Goal: Book appointment/travel/reservation

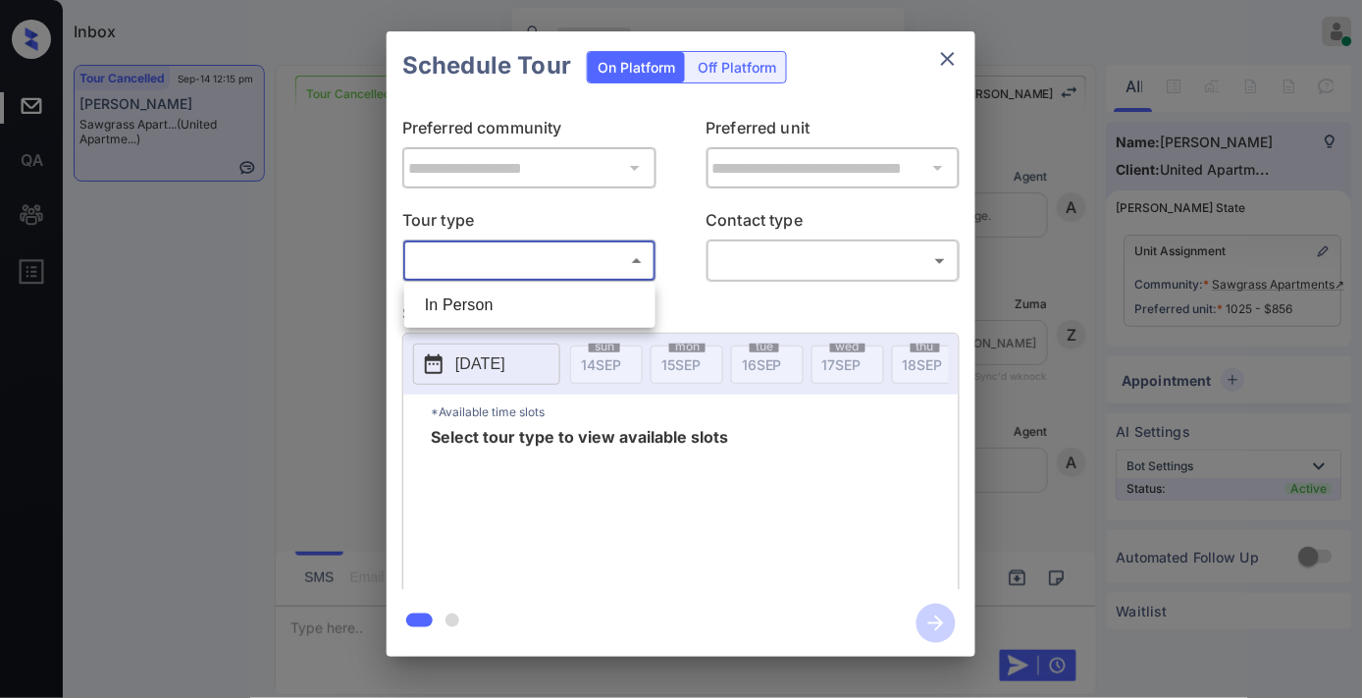
scroll to position [12712, 0]
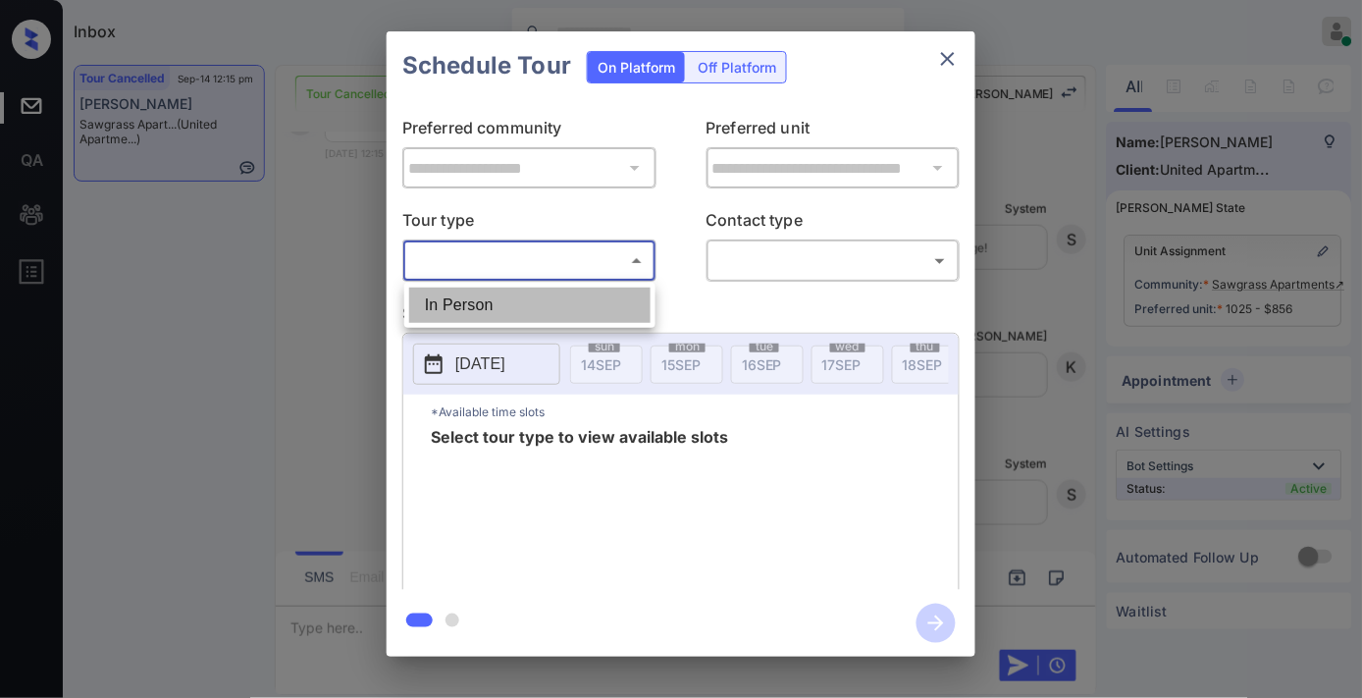
click at [619, 304] on li "In Person" at bounding box center [529, 305] width 241 height 35
type input "********"
click at [775, 263] on div at bounding box center [681, 349] width 1362 height 698
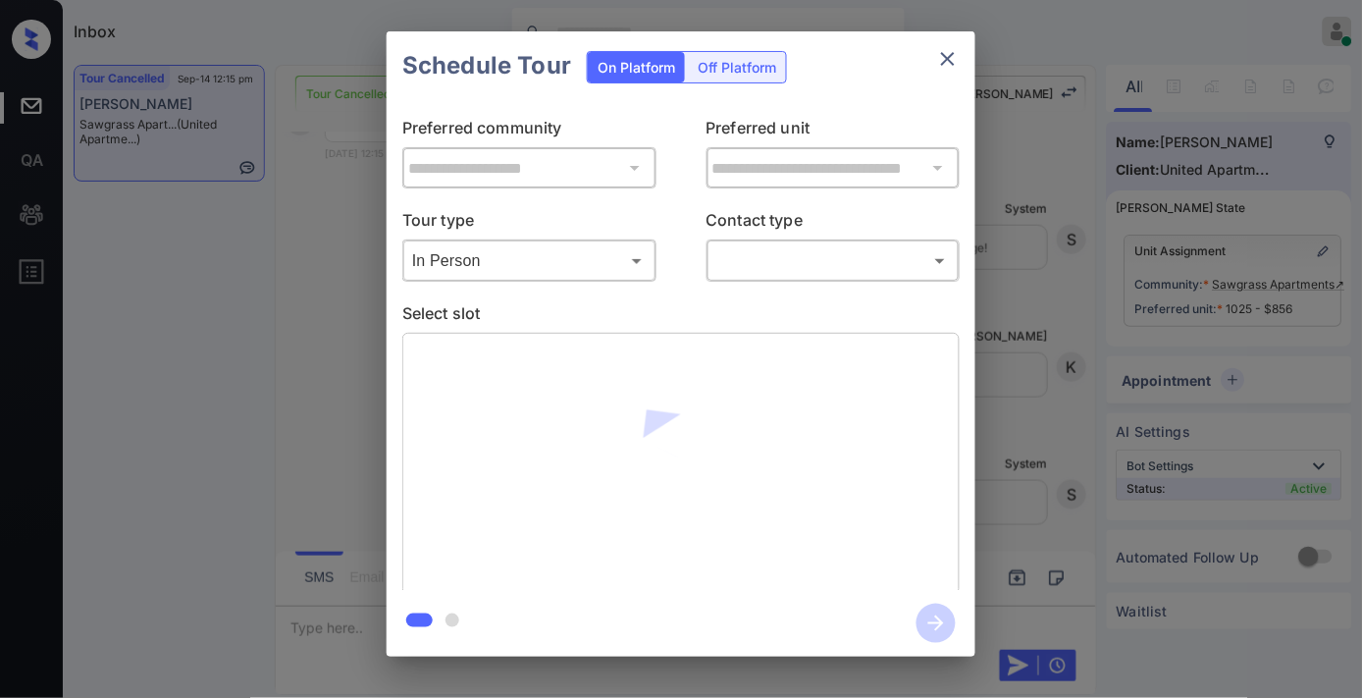
click at [777, 268] on body "Inbox Samantha Soliven Online Set yourself offline Set yourself on break Profil…" at bounding box center [681, 349] width 1362 height 698
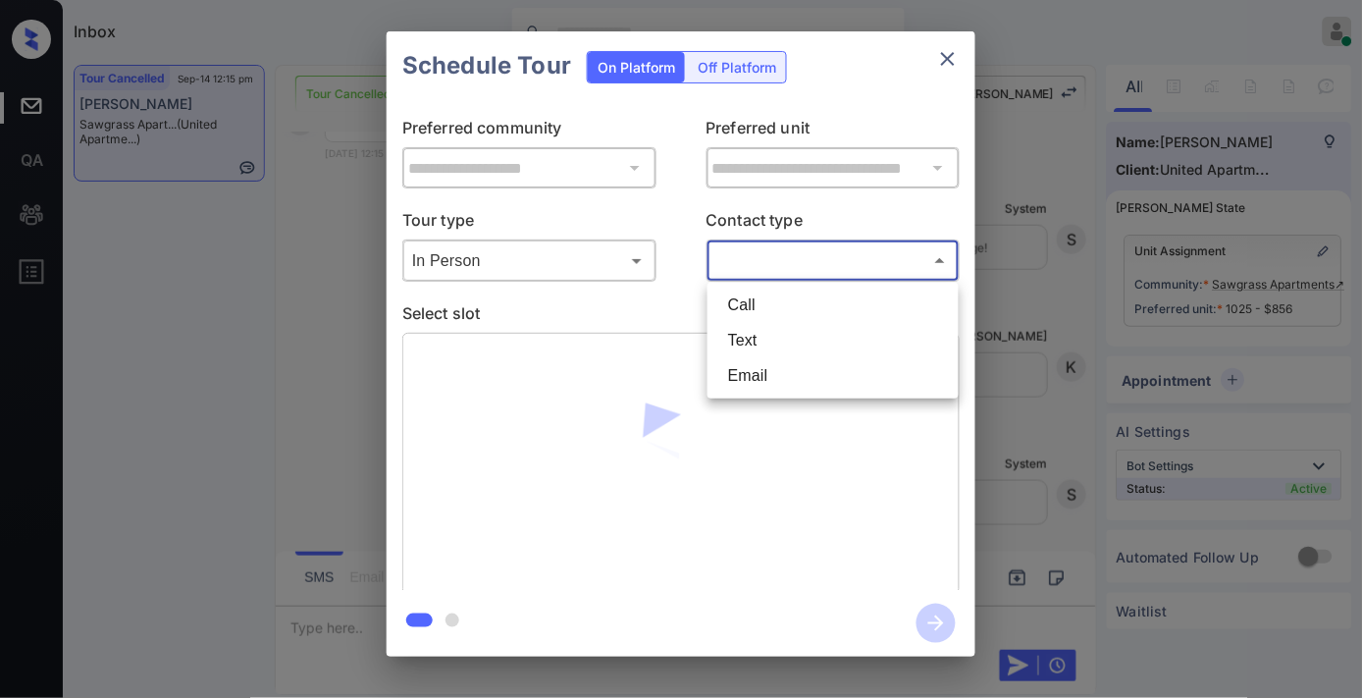
click at [768, 338] on li "Text" at bounding box center [832, 340] width 241 height 35
type input "****"
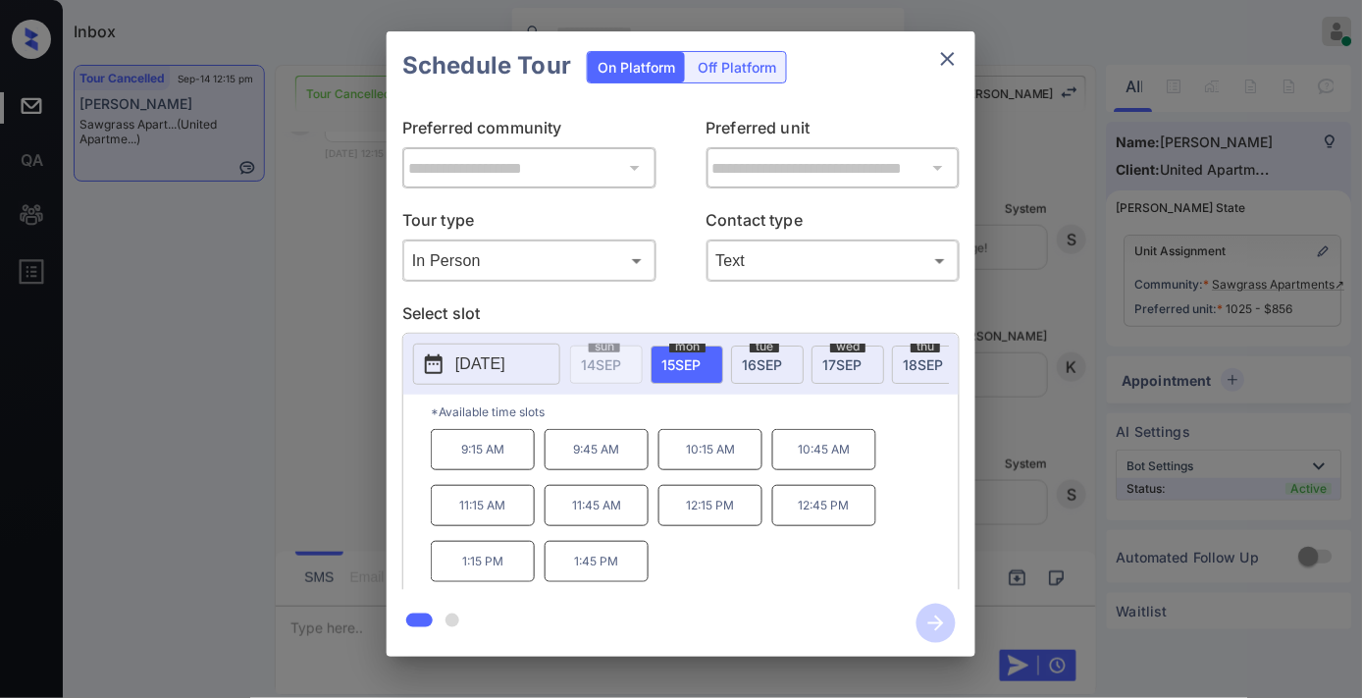
click at [773, 353] on div "tue 16 SEP" at bounding box center [767, 364] width 73 height 38
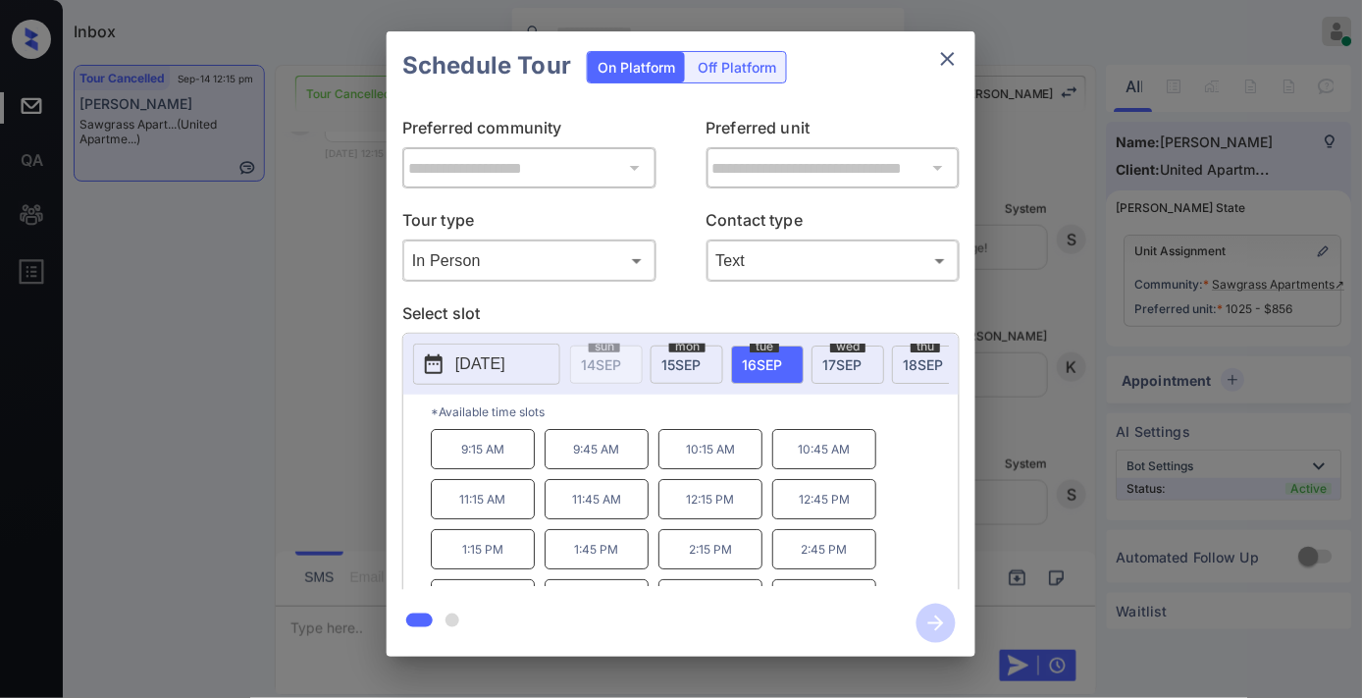
click at [953, 47] on icon "close" at bounding box center [948, 59] width 24 height 24
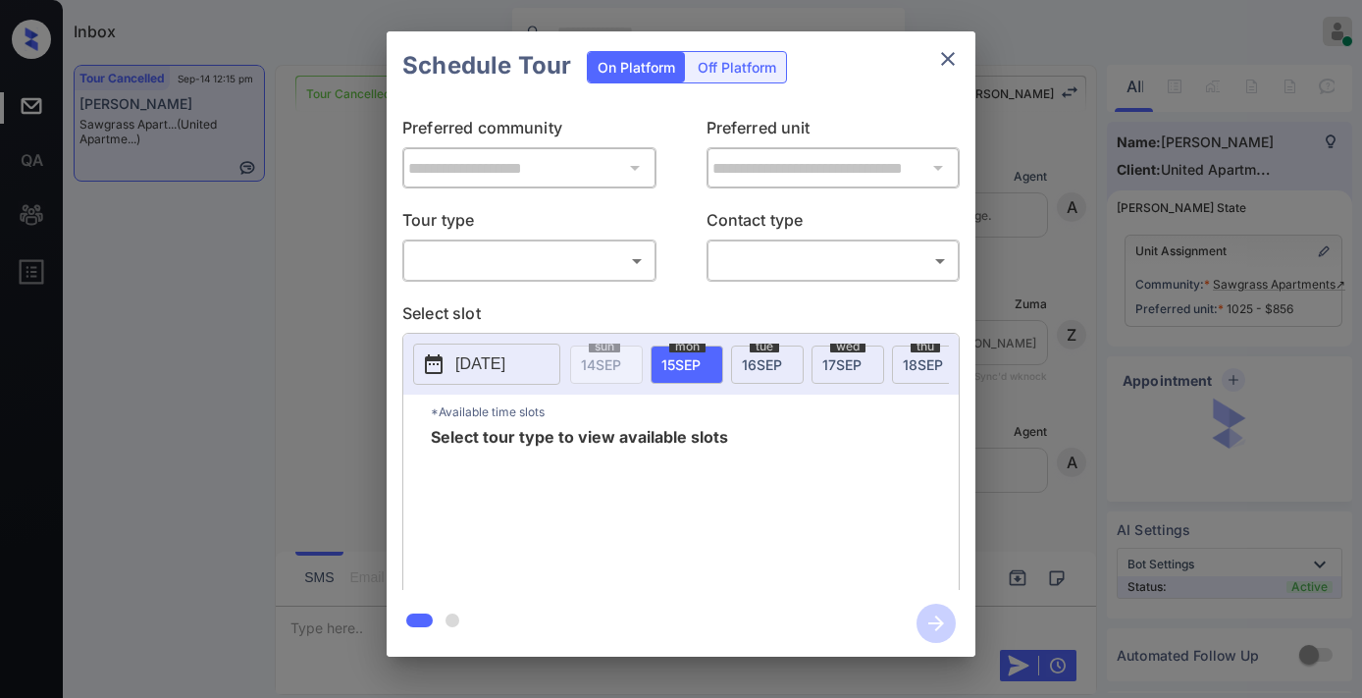
click at [724, 65] on div "Off Platform" at bounding box center [737, 67] width 98 height 30
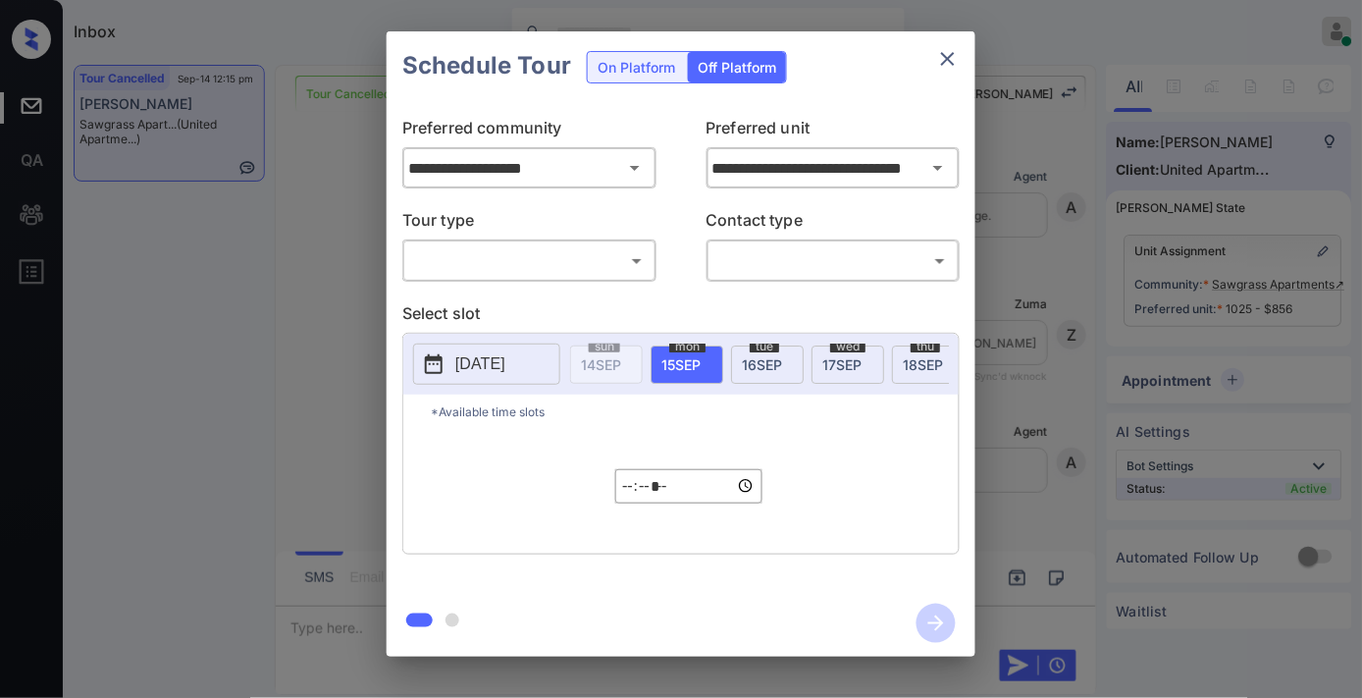
scroll to position [12712, 0]
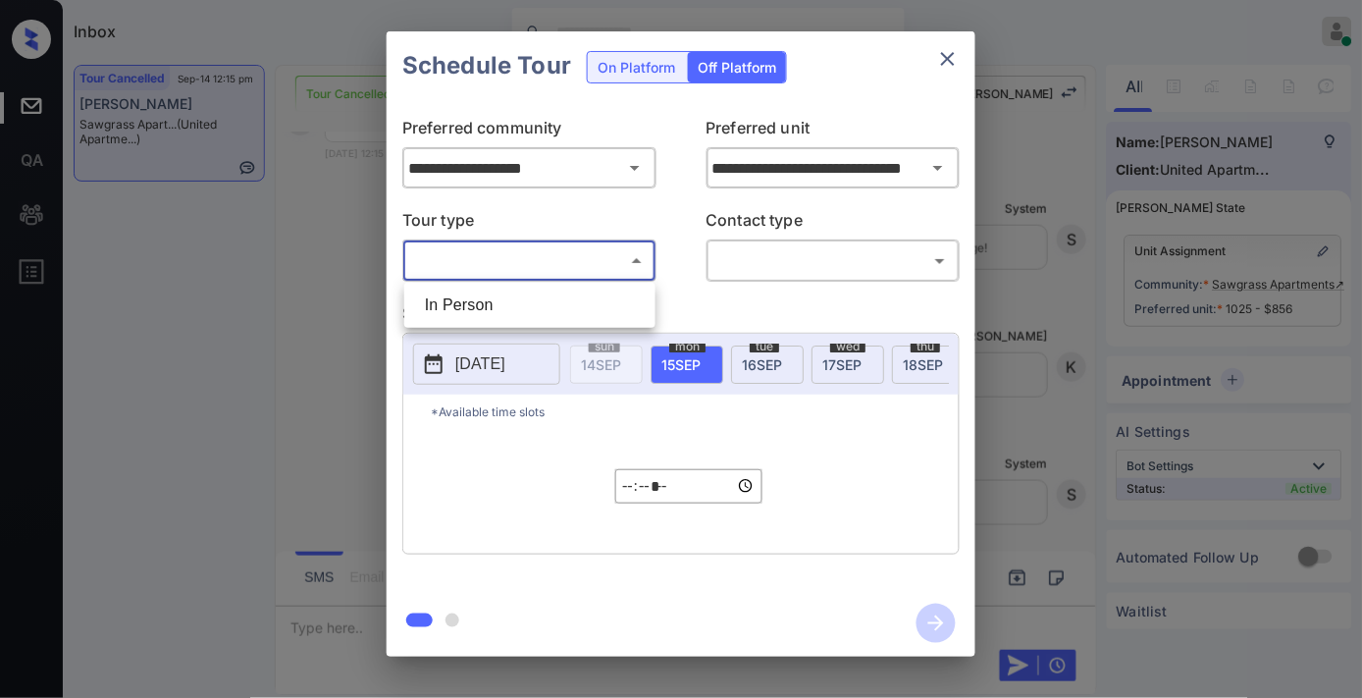
click at [618, 262] on body "Inbox Samantha Soliven Online Set yourself offline Set yourself on break Profil…" at bounding box center [681, 349] width 1362 height 698
click at [614, 291] on li "In Person" at bounding box center [529, 305] width 241 height 35
type input "********"
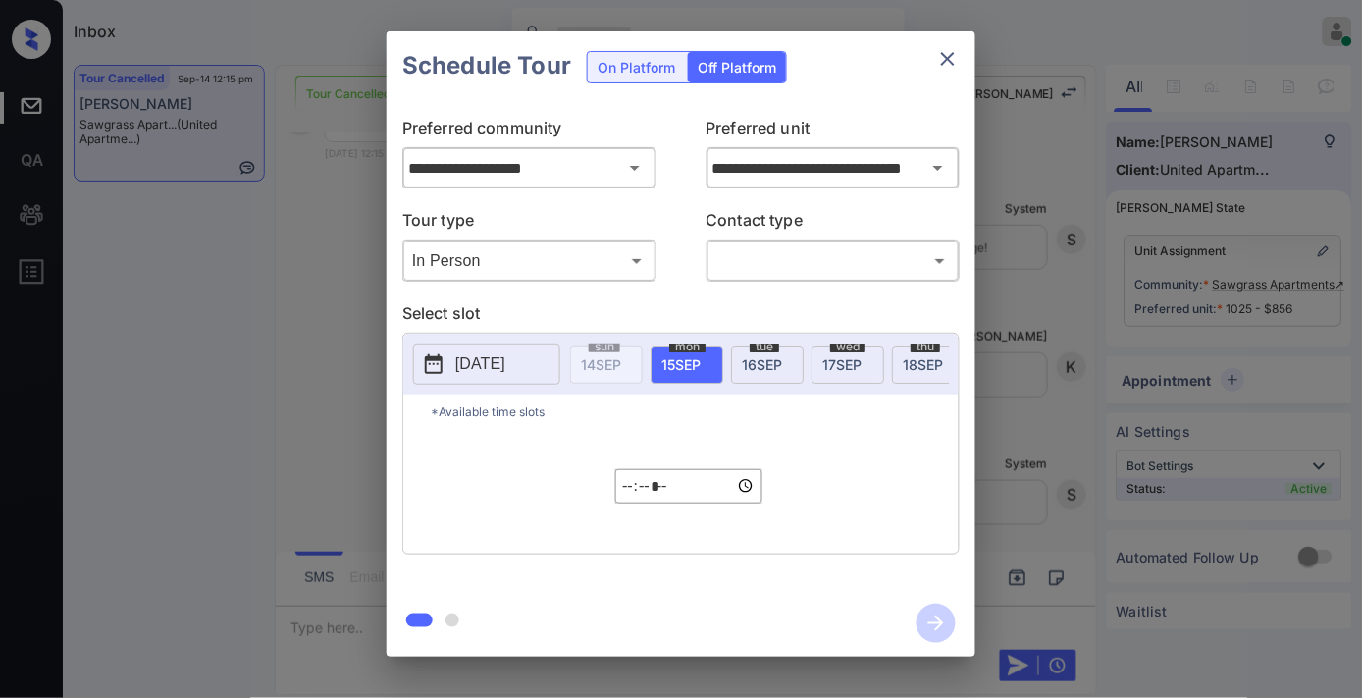
click at [626, 66] on div "On Platform" at bounding box center [636, 67] width 97 height 30
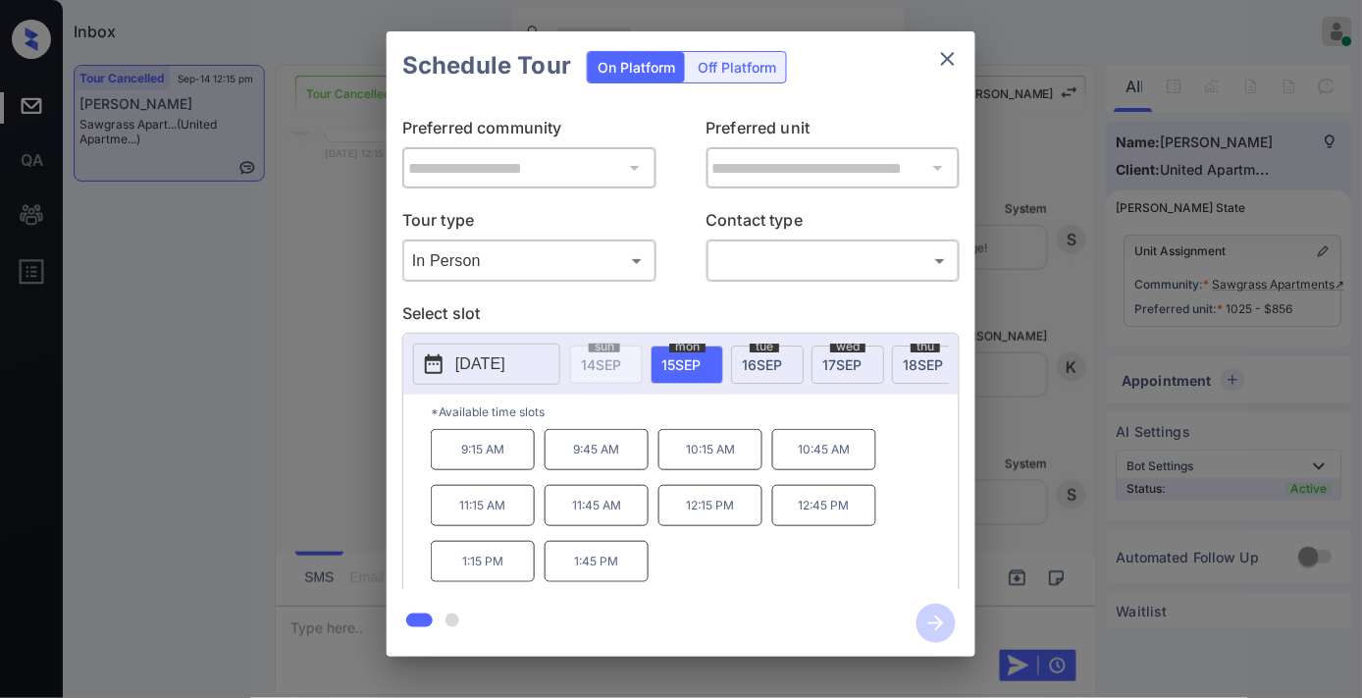
click at [623, 242] on div "In Person ******** ​" at bounding box center [529, 260] width 254 height 42
click at [795, 280] on div "​ ​" at bounding box center [834, 260] width 254 height 42
click at [796, 258] on body "Inbox Samantha Soliven Online Set yourself offline Set yourself on break Profil…" at bounding box center [681, 349] width 1362 height 698
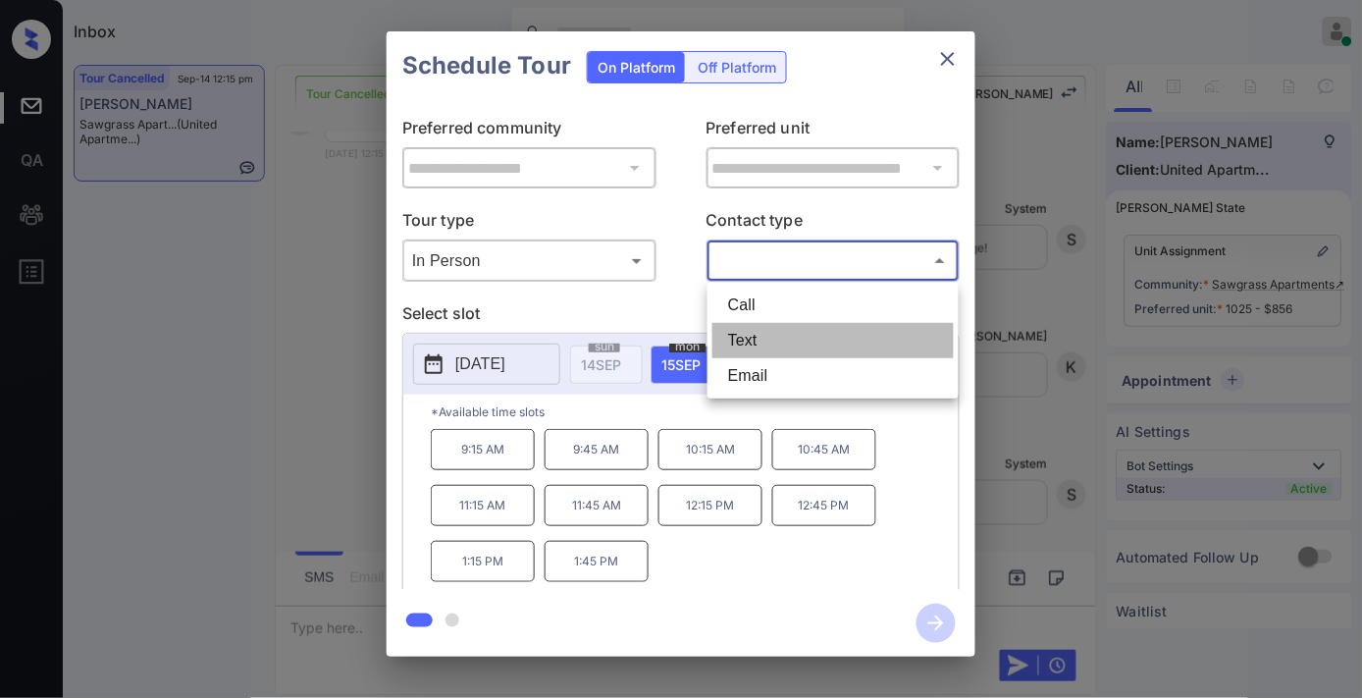
click at [793, 348] on li "Text" at bounding box center [832, 340] width 241 height 35
type input "****"
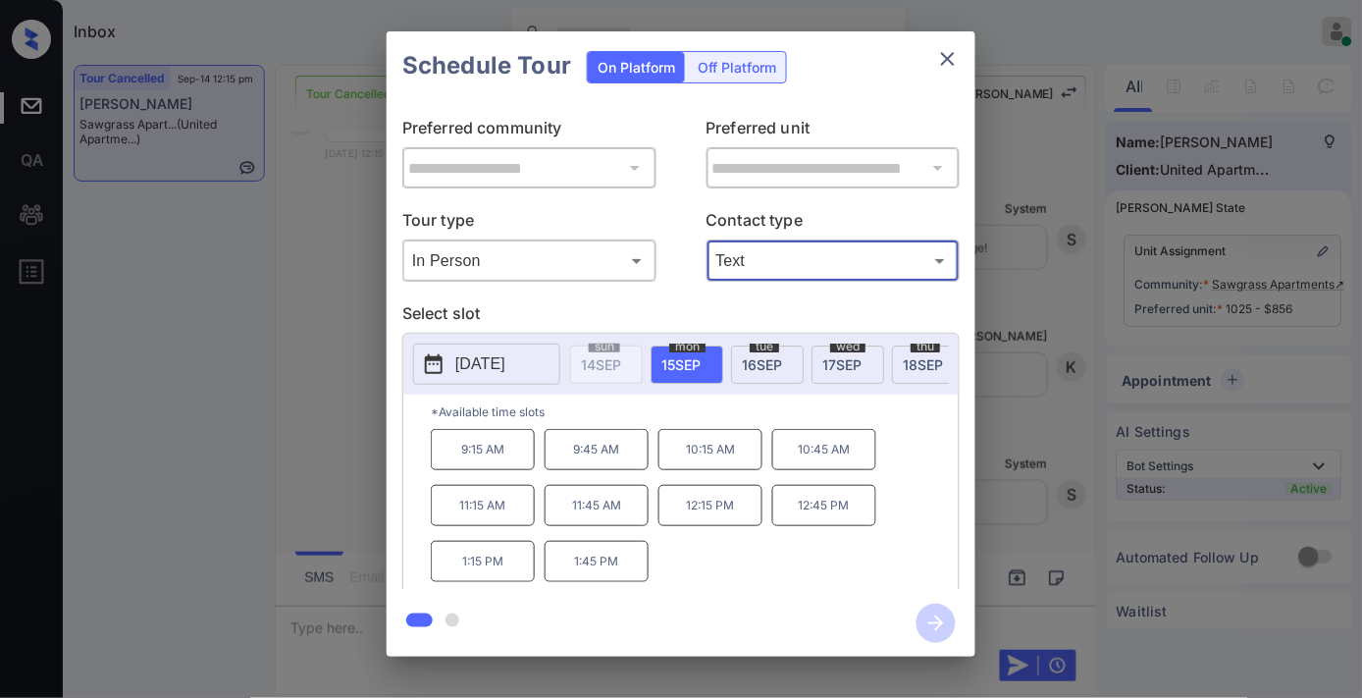
click at [776, 358] on span "16 SEP" at bounding box center [762, 364] width 40 height 17
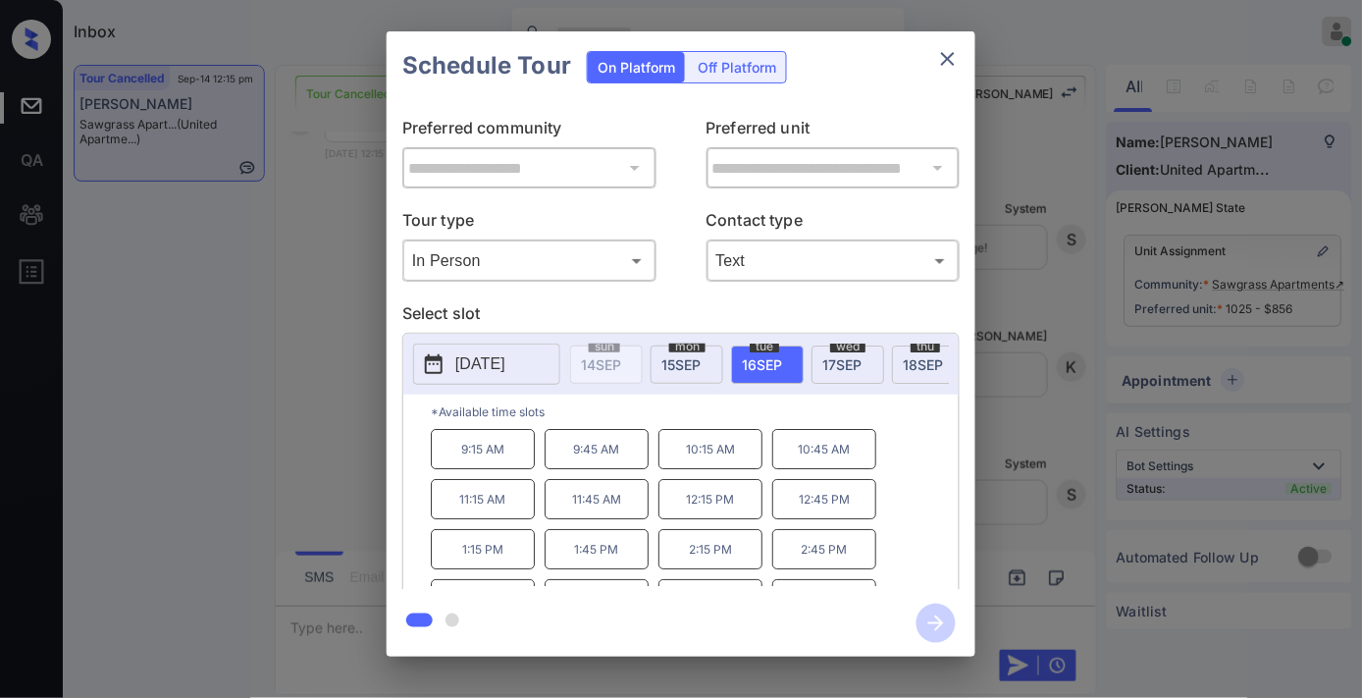
click at [603, 512] on p "11:45 AM" at bounding box center [597, 499] width 104 height 40
click at [505, 512] on p "11:15 AM" at bounding box center [483, 499] width 104 height 40
drag, startPoint x: 937, startPoint y: 622, endPoint x: 910, endPoint y: 632, distance: 29.2
click at [933, 622] on icon "button" at bounding box center [936, 623] width 16 height 16
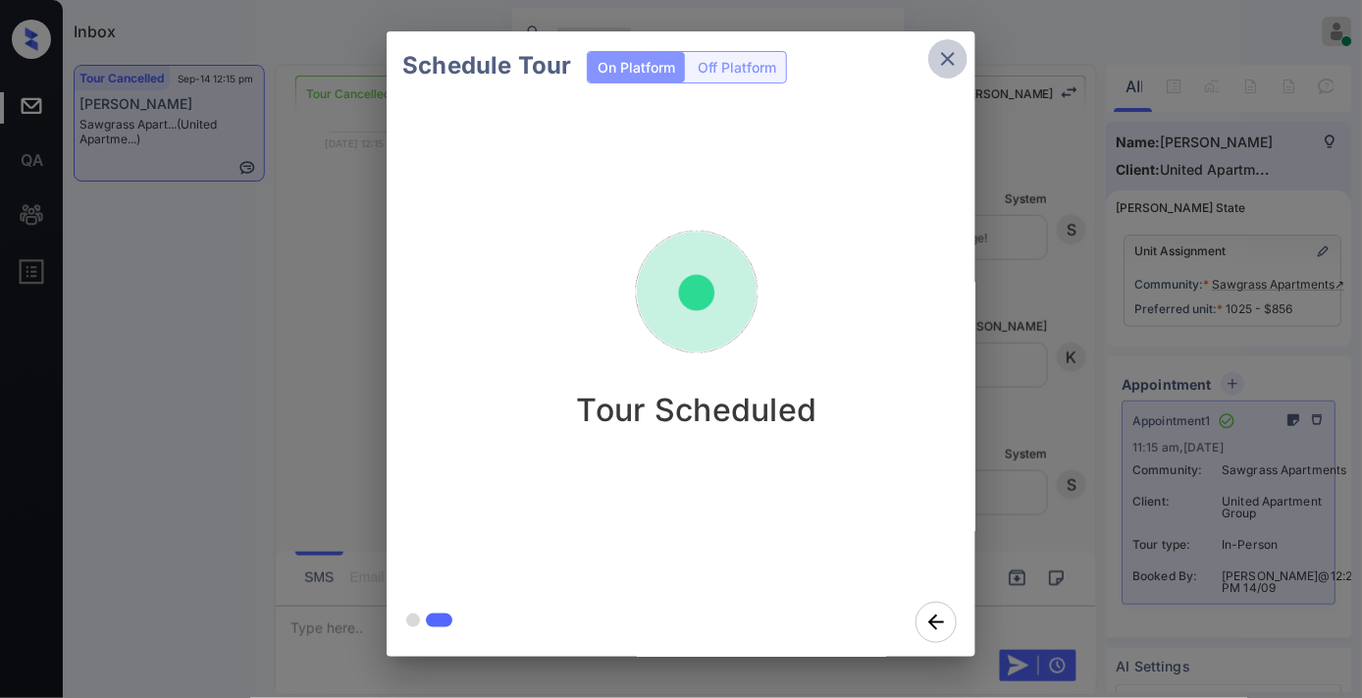
click at [947, 60] on icon "close" at bounding box center [948, 59] width 14 height 14
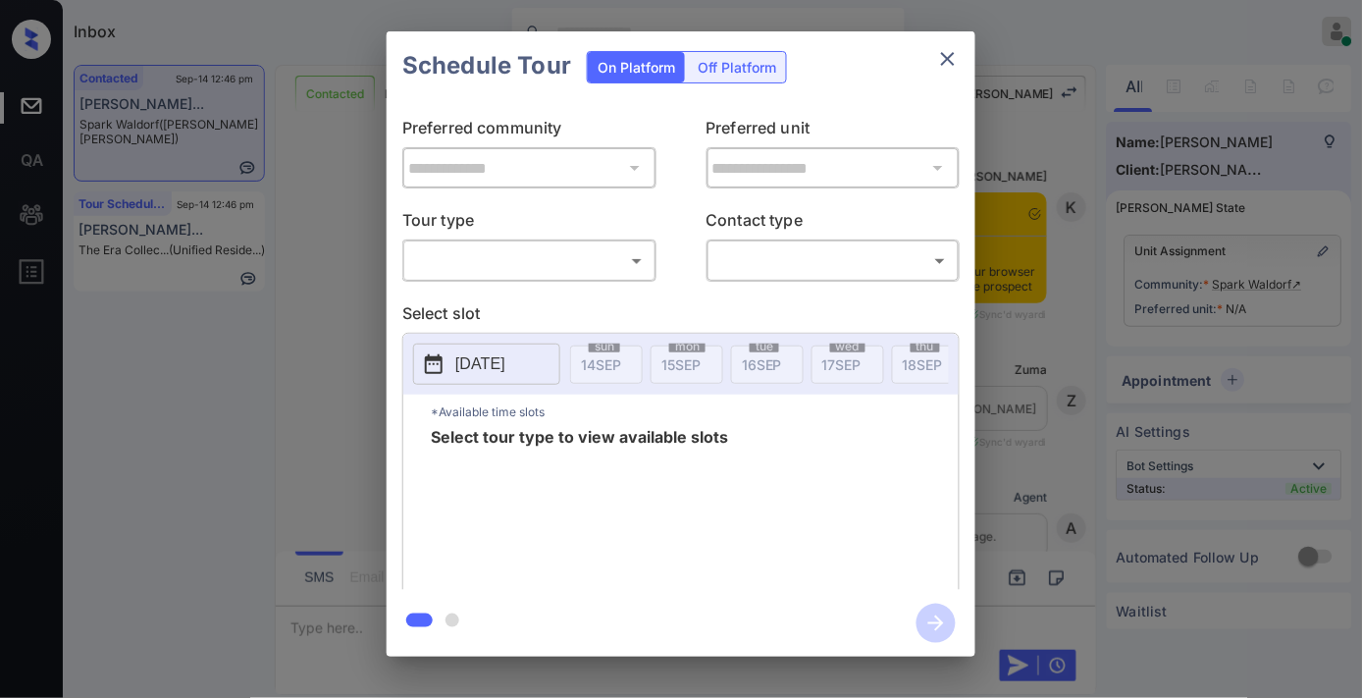
scroll to position [1044, 0]
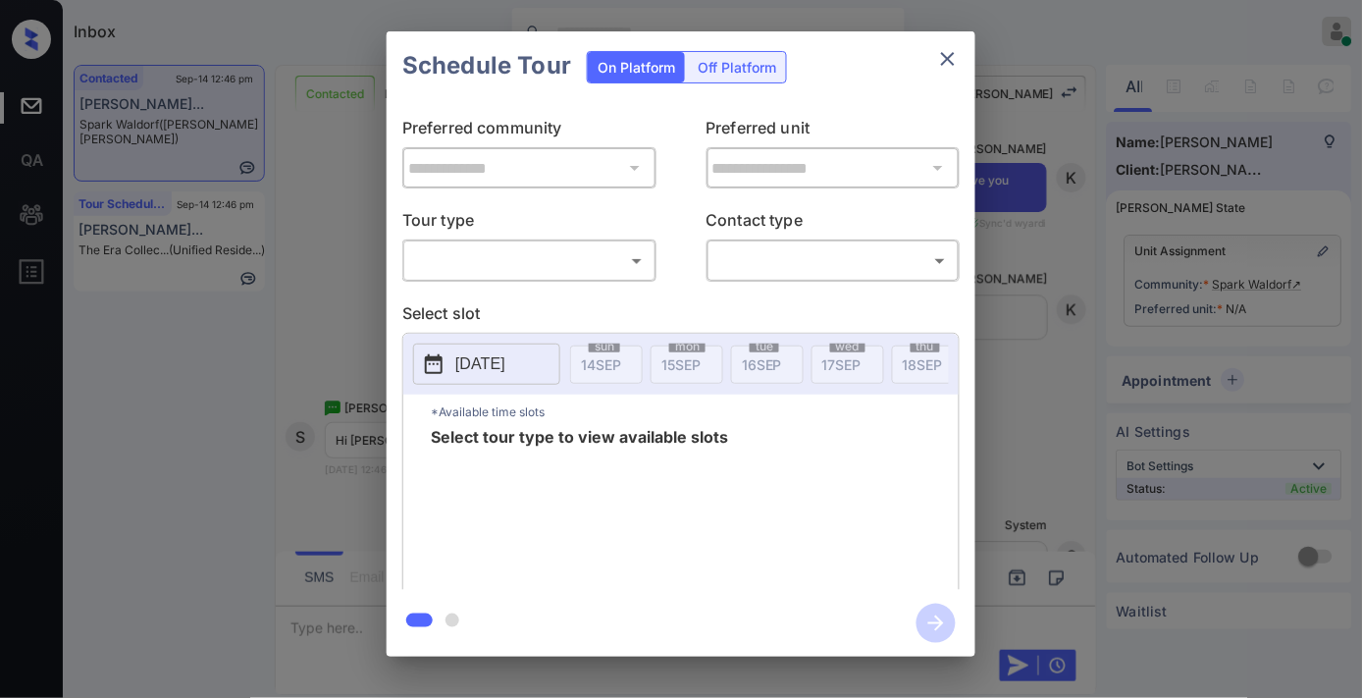
click at [536, 282] on div "**********" at bounding box center [681, 345] width 589 height 490
click at [532, 273] on body "Inbox Samantha Soliven Online Set yourself offline Set yourself on break Profil…" at bounding box center [681, 349] width 1362 height 698
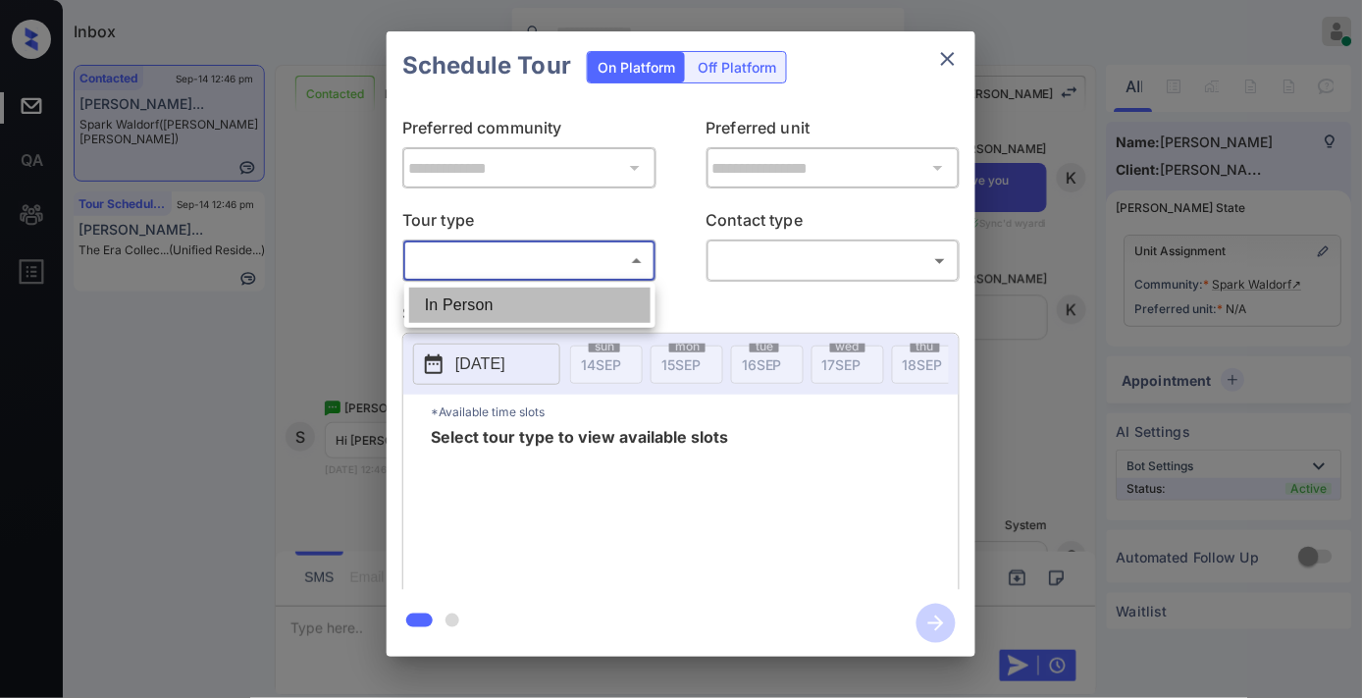
click at [530, 300] on li "In Person" at bounding box center [529, 305] width 241 height 35
type input "********"
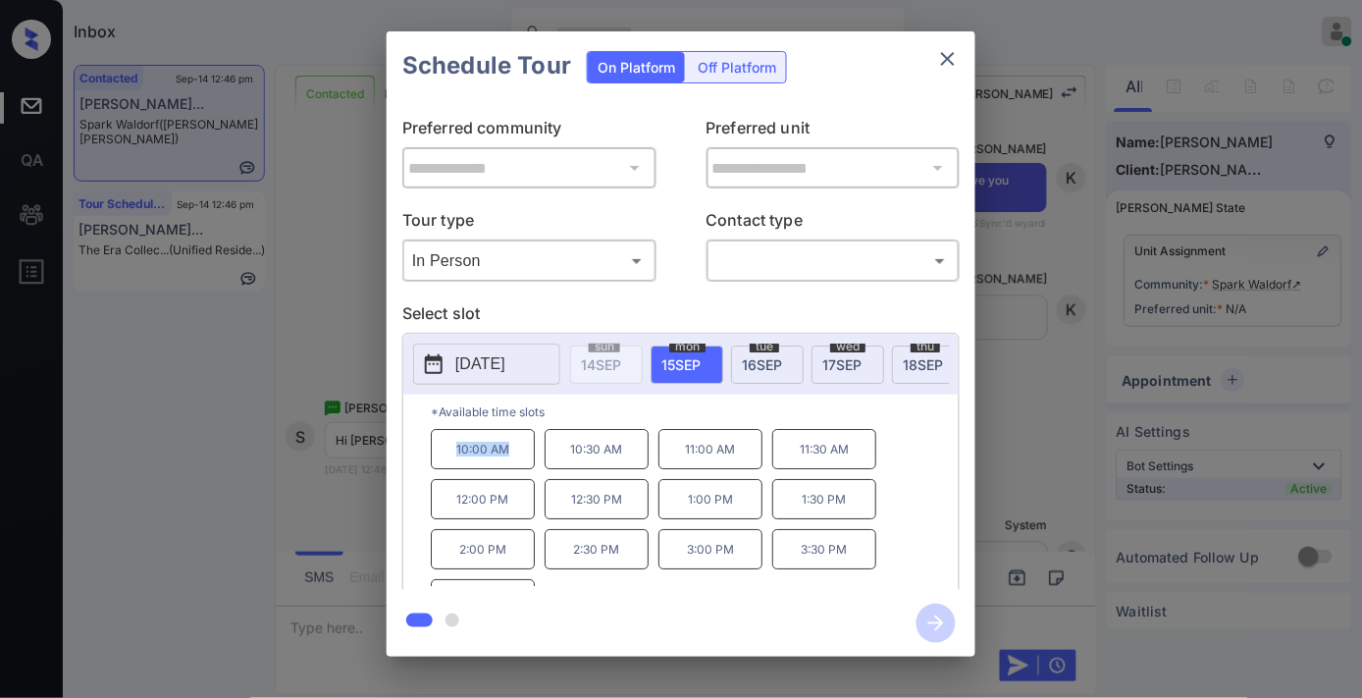
drag, startPoint x: 442, startPoint y: 457, endPoint x: 409, endPoint y: 453, distance: 32.6
click at [409, 453] on div "*Available time slots 10:00 AM 10:30 AM 11:00 AM 11:30 AM 12:00 PM 12:30 PM 1:0…" at bounding box center [680, 495] width 555 height 201
copy p "10:00 AM"
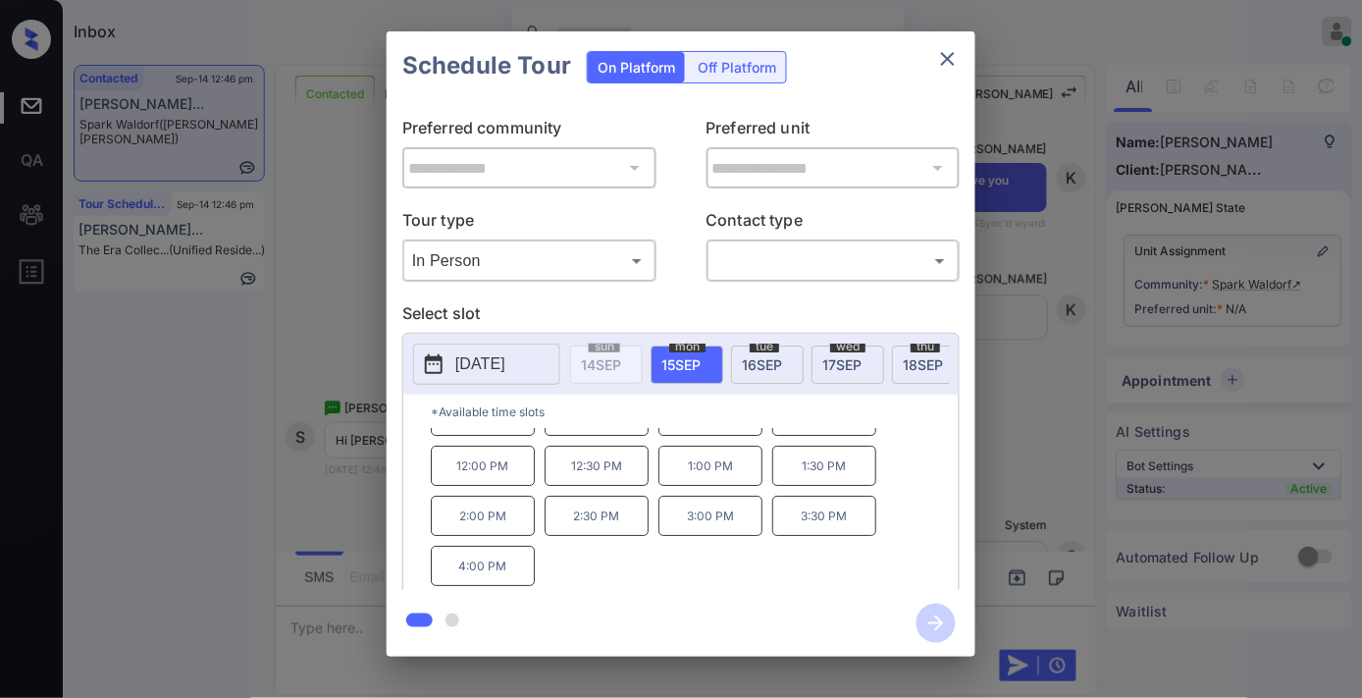
click at [937, 63] on icon "close" at bounding box center [948, 59] width 24 height 24
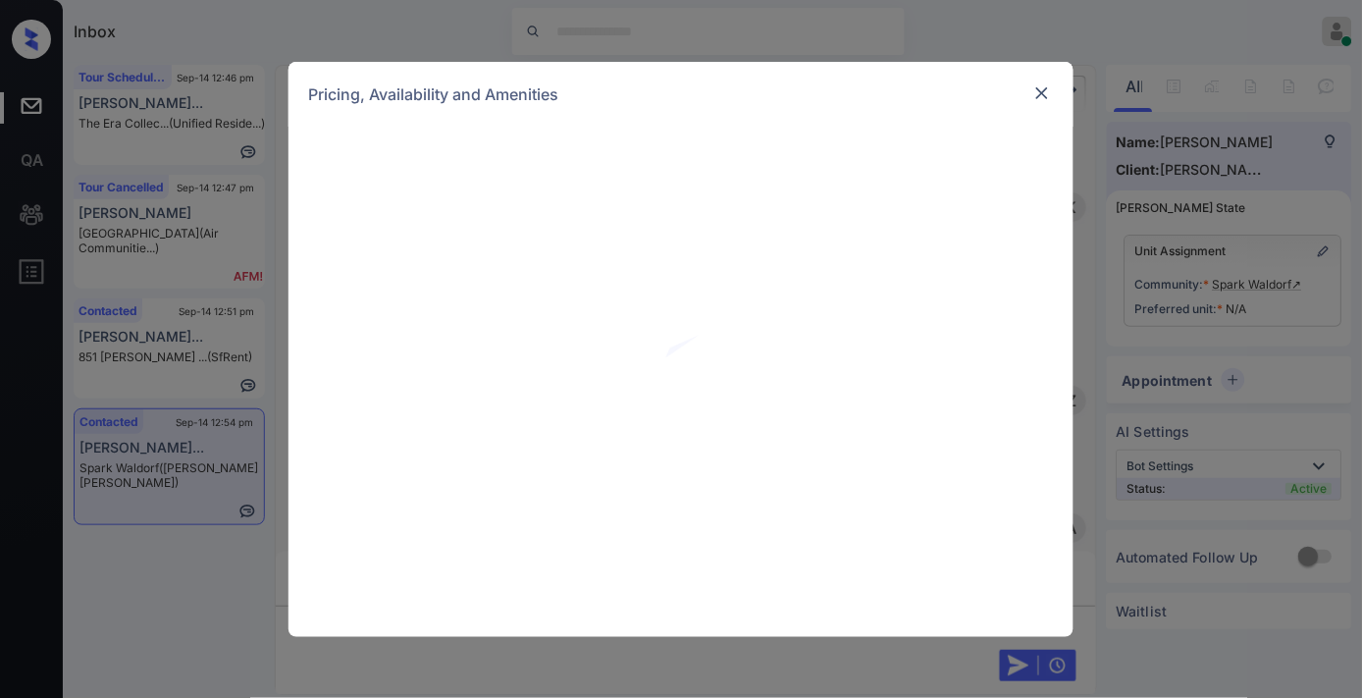
scroll to position [2813, 0]
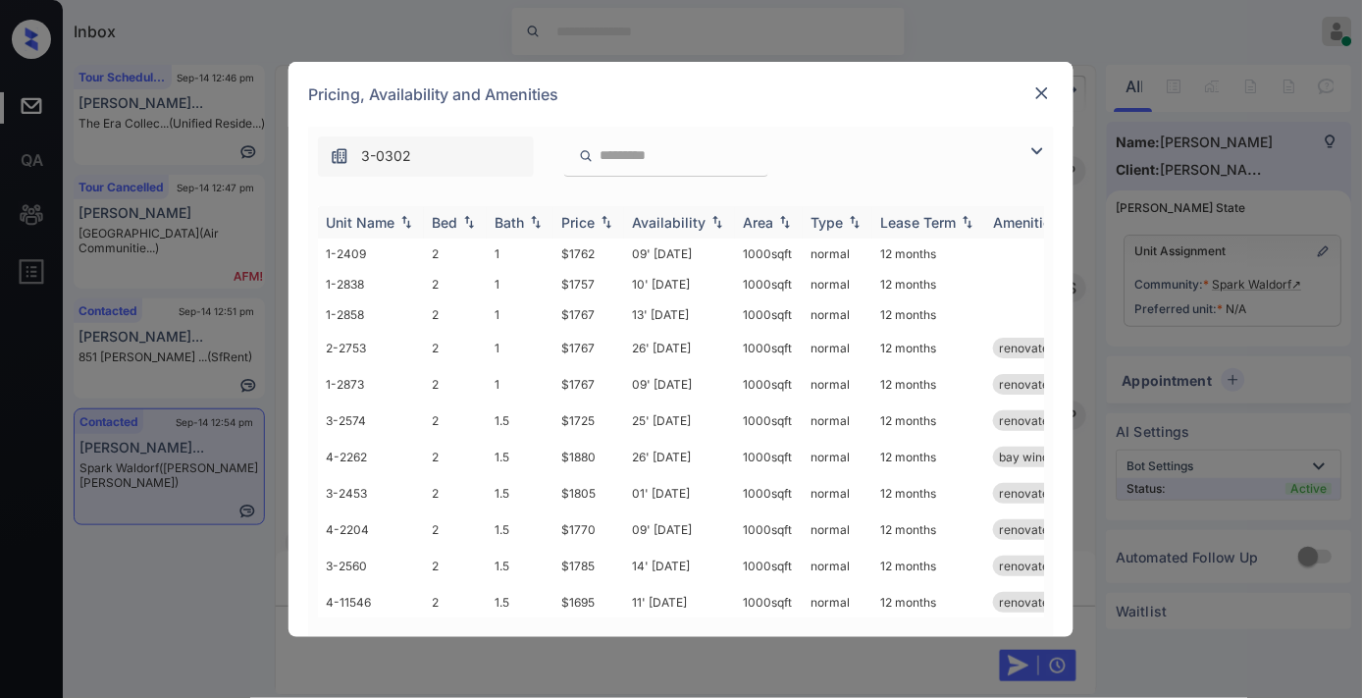
click at [595, 219] on div "Price" at bounding box center [577, 222] width 33 height 17
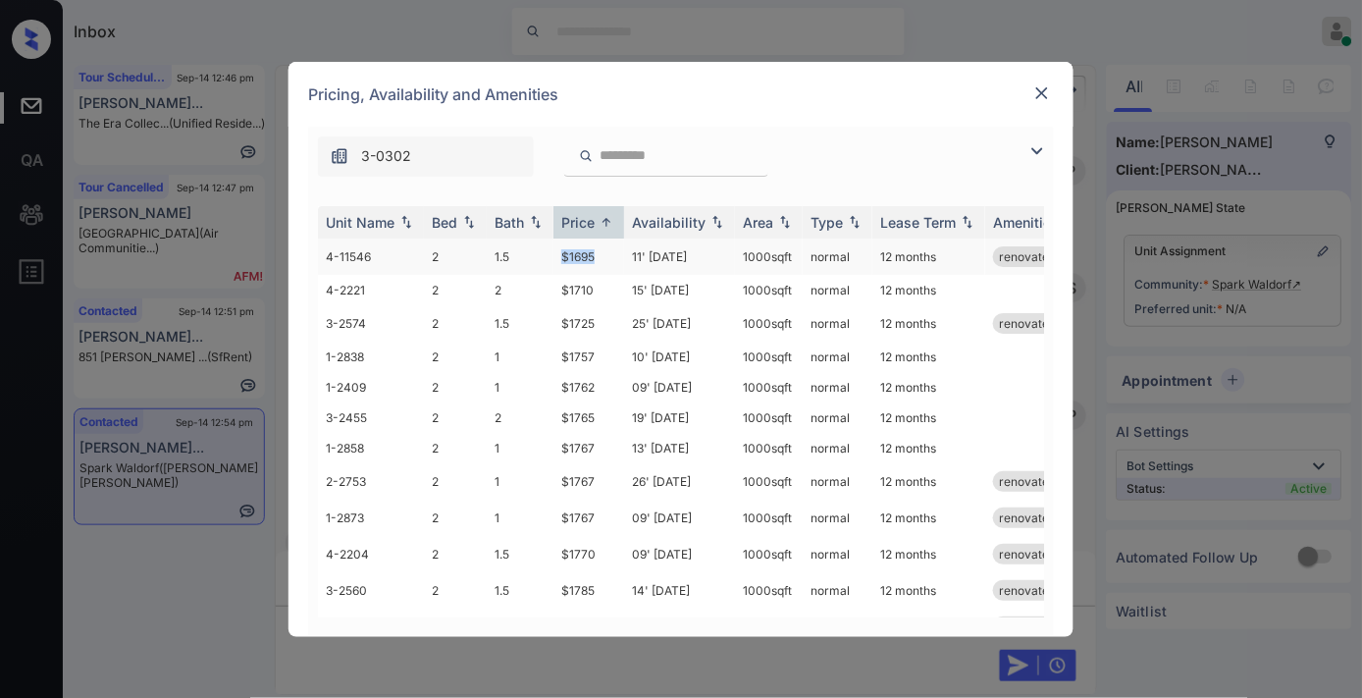
drag, startPoint x: 601, startPoint y: 251, endPoint x: 552, endPoint y: 250, distance: 49.1
click at [552, 250] on tr "4-11546 2 1.5 $1695 11' Mar 26 1000 sqft normal 12 months renovated" at bounding box center [831, 256] width 1026 height 36
copy tr "$1695"
click at [1042, 98] on img at bounding box center [1042, 93] width 20 height 20
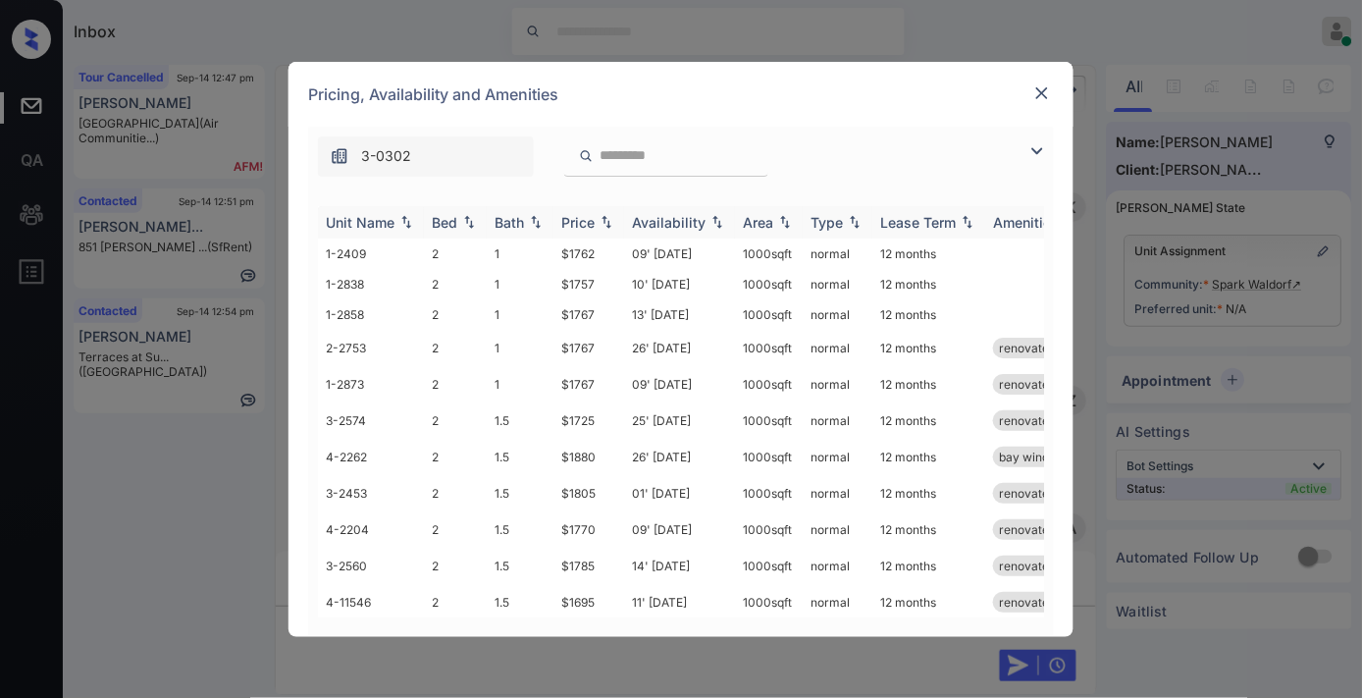
scroll to position [3050, 0]
click at [564, 222] on div "Price" at bounding box center [577, 222] width 33 height 17
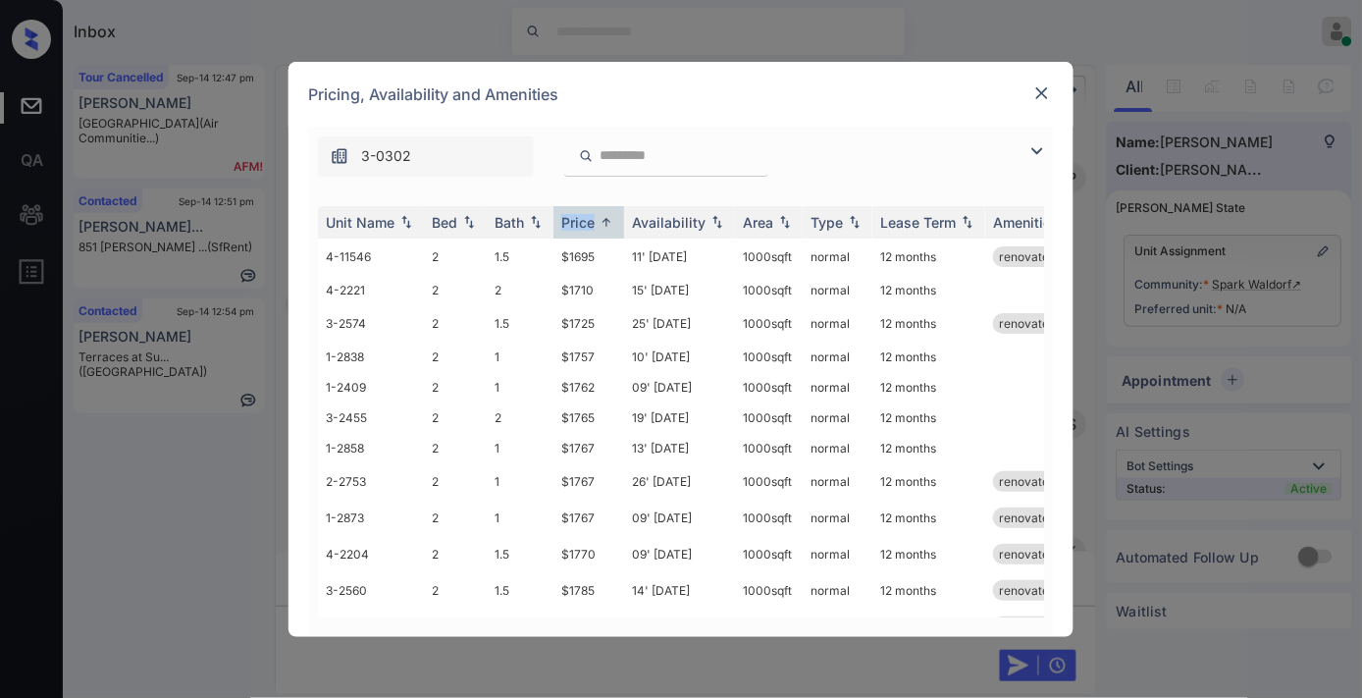
click at [1043, 147] on img at bounding box center [1038, 151] width 24 height 24
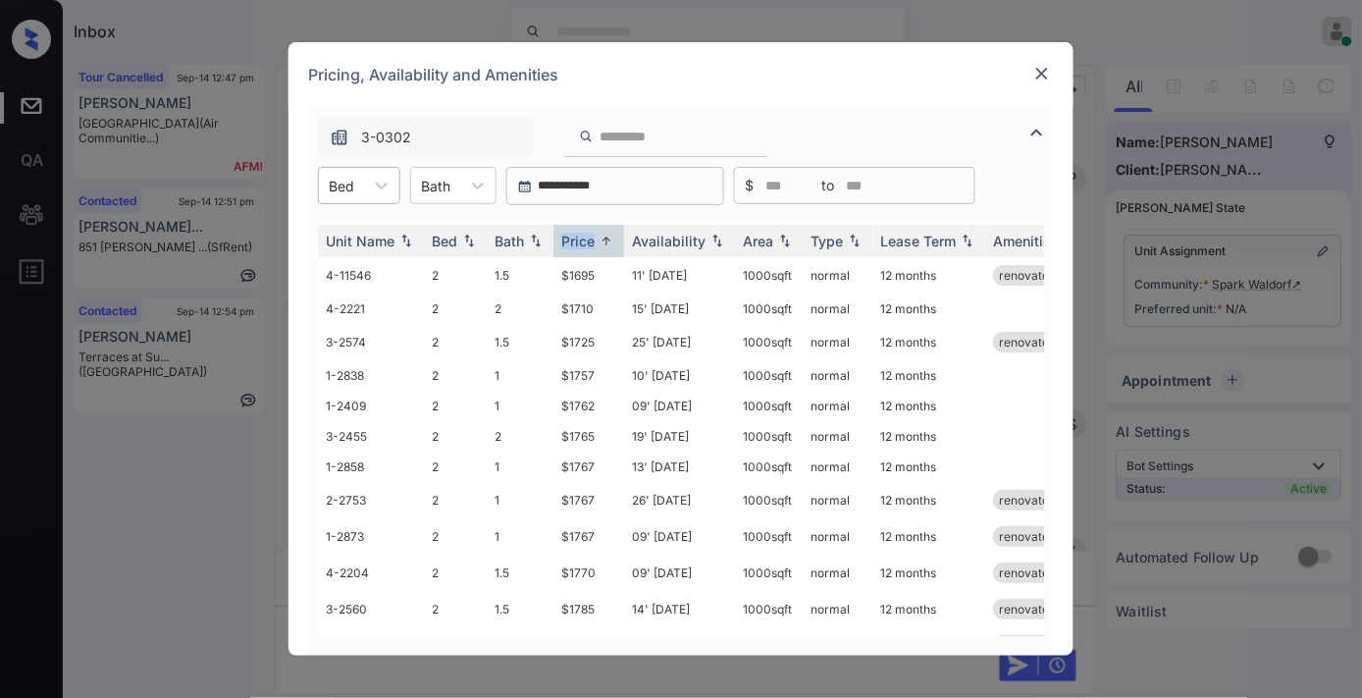
click at [363, 187] on div "Bed" at bounding box center [341, 186] width 45 height 28
click at [374, 277] on div "3" at bounding box center [359, 268] width 82 height 35
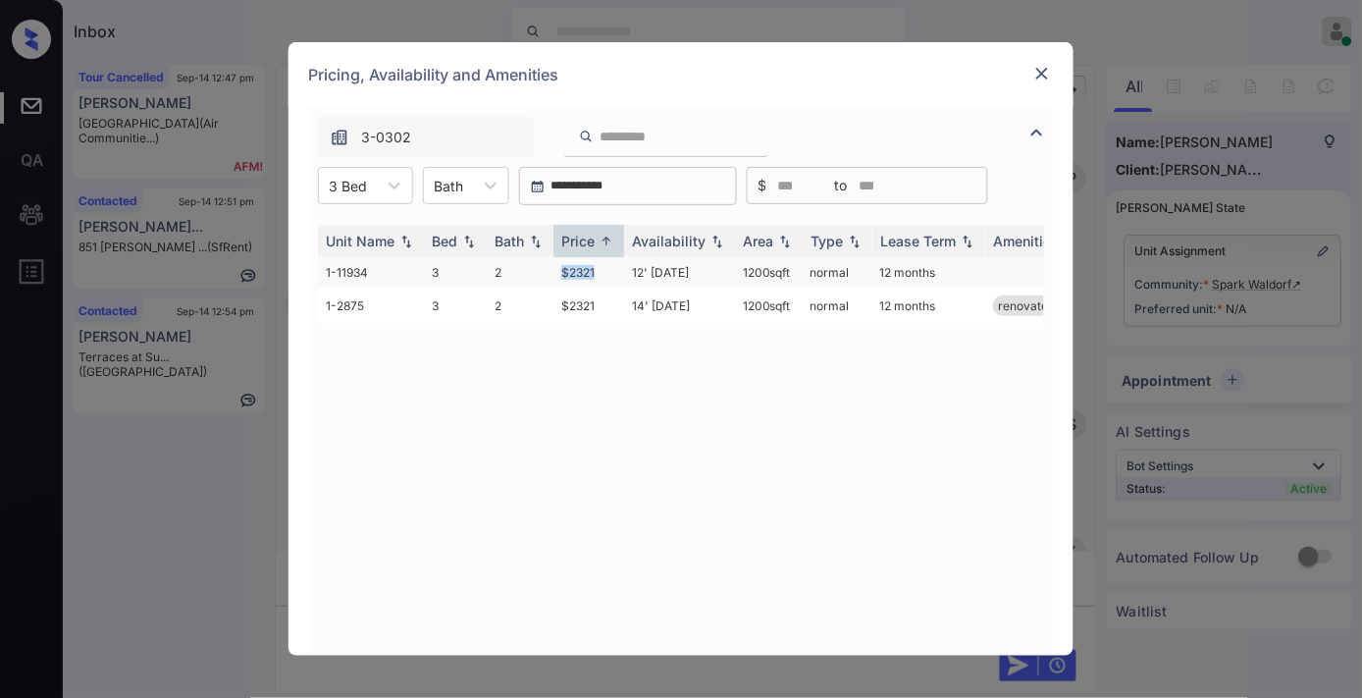
drag, startPoint x: 608, startPoint y: 272, endPoint x: 525, endPoint y: 262, distance: 84.0
click at [525, 262] on tr "1-11934 3 2 $2321 12' Jul 25 1200 sqft normal 12 months" at bounding box center [831, 272] width 1026 height 30
copy tr "$2321"
click at [1045, 73] on img at bounding box center [1042, 74] width 20 height 20
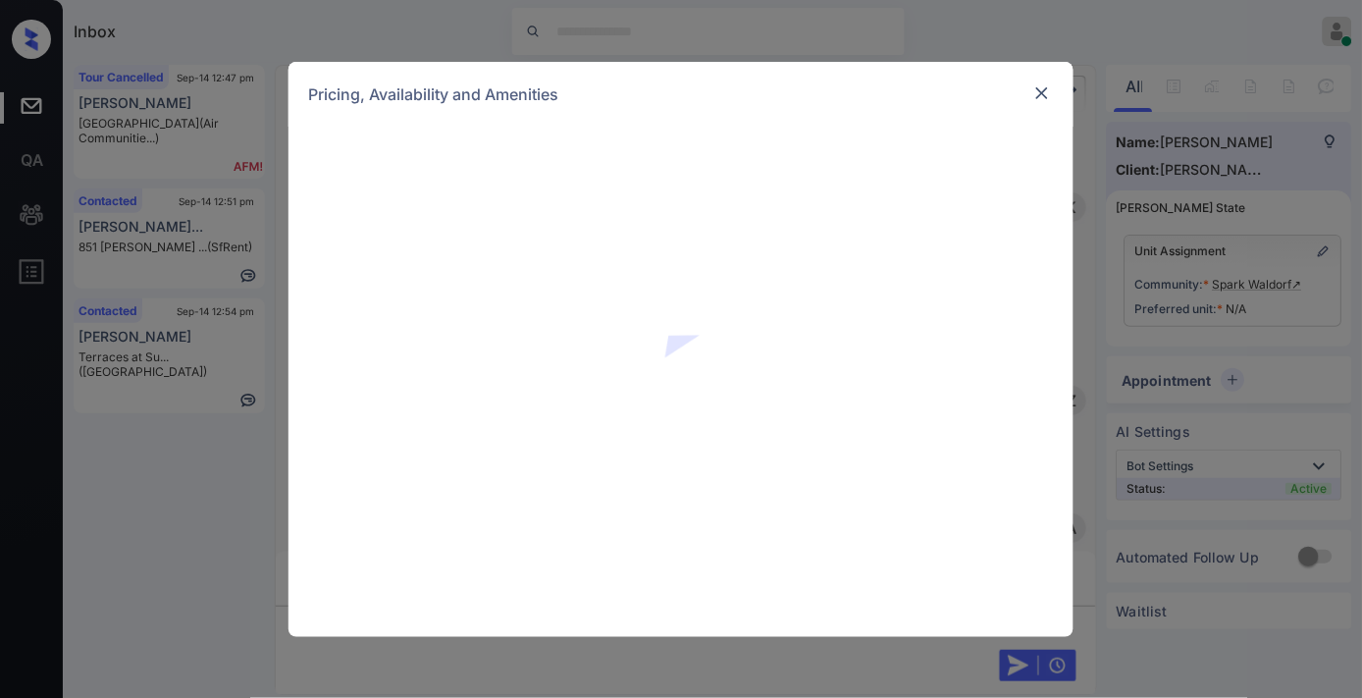
scroll to position [2614, 0]
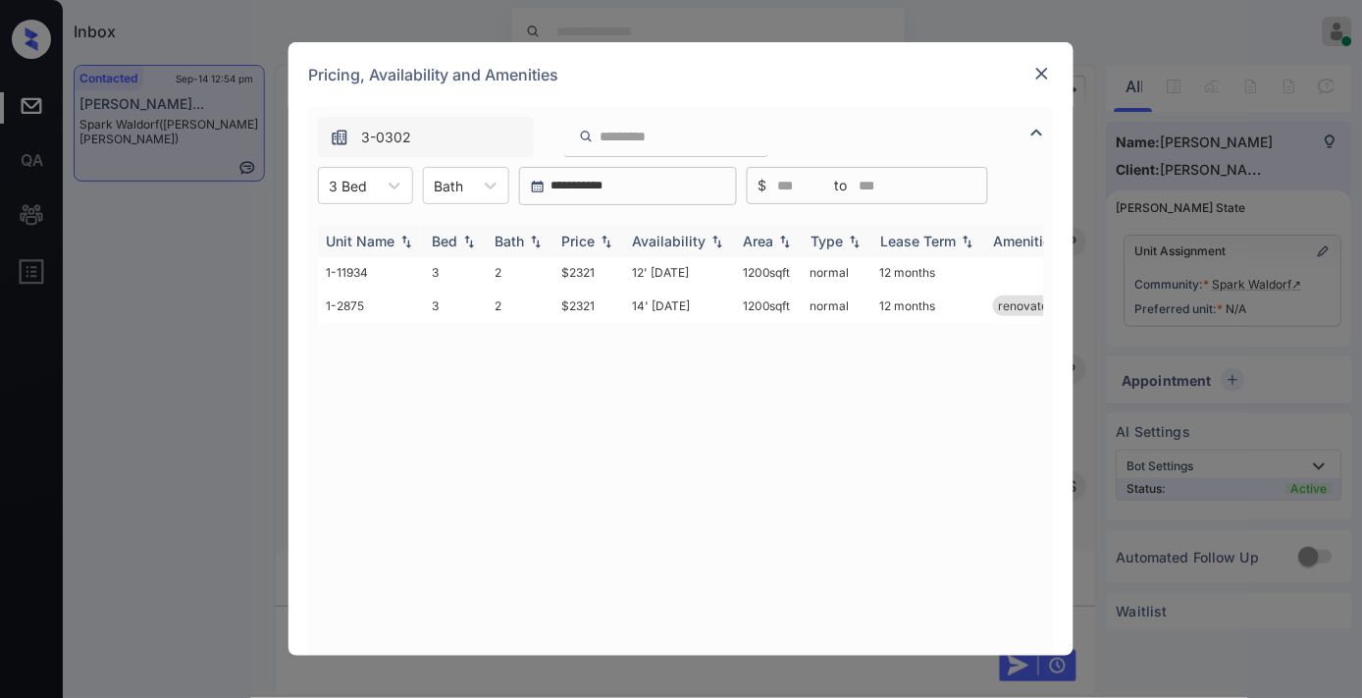
click at [601, 235] on img at bounding box center [607, 242] width 20 height 14
click at [601, 234] on img at bounding box center [607, 241] width 20 height 15
click at [601, 273] on td "$2321" at bounding box center [588, 272] width 71 height 30
click at [601, 275] on td "$2321" at bounding box center [588, 272] width 71 height 30
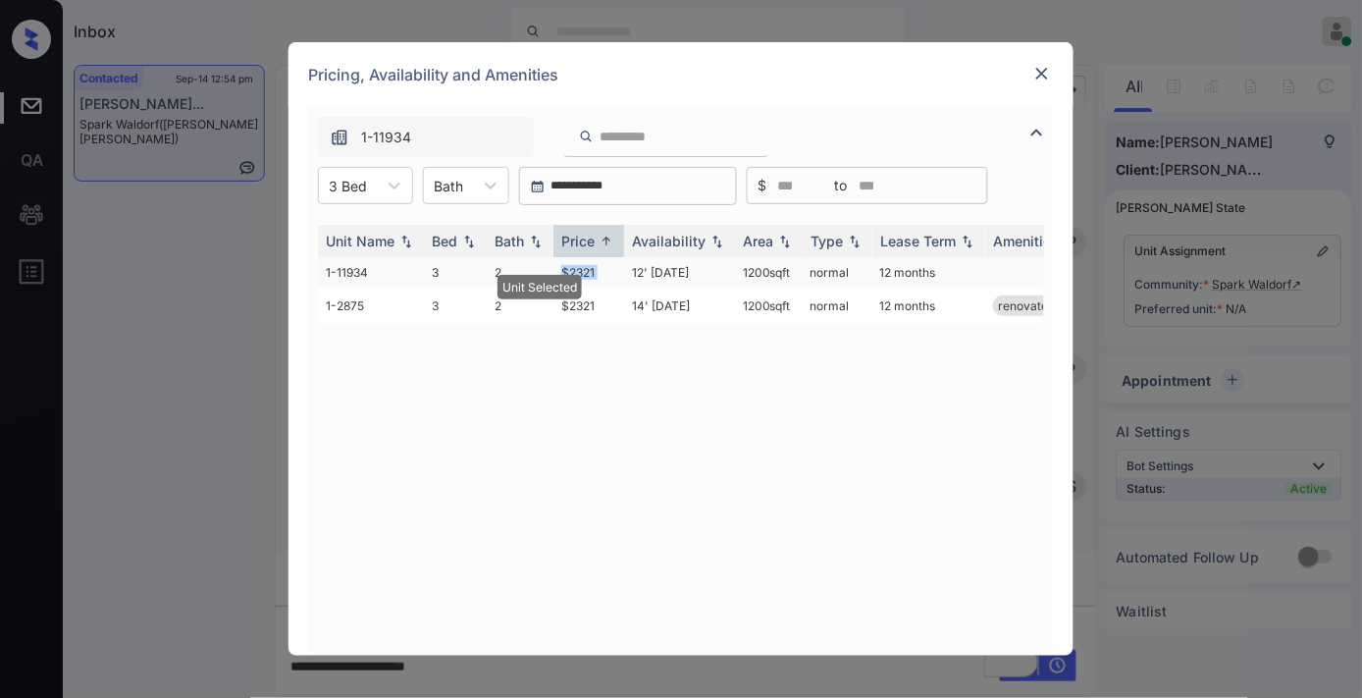
click at [601, 275] on td "$2321" at bounding box center [588, 272] width 71 height 30
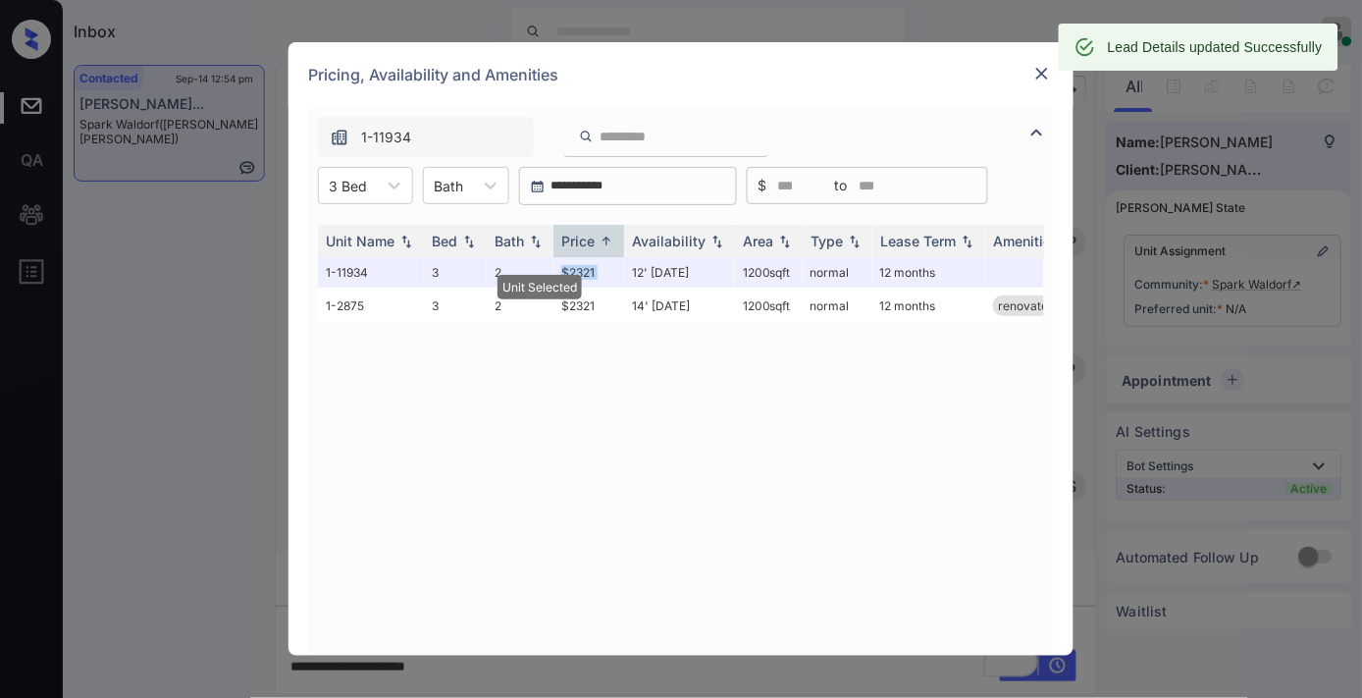
click at [1040, 72] on img at bounding box center [1042, 74] width 20 height 20
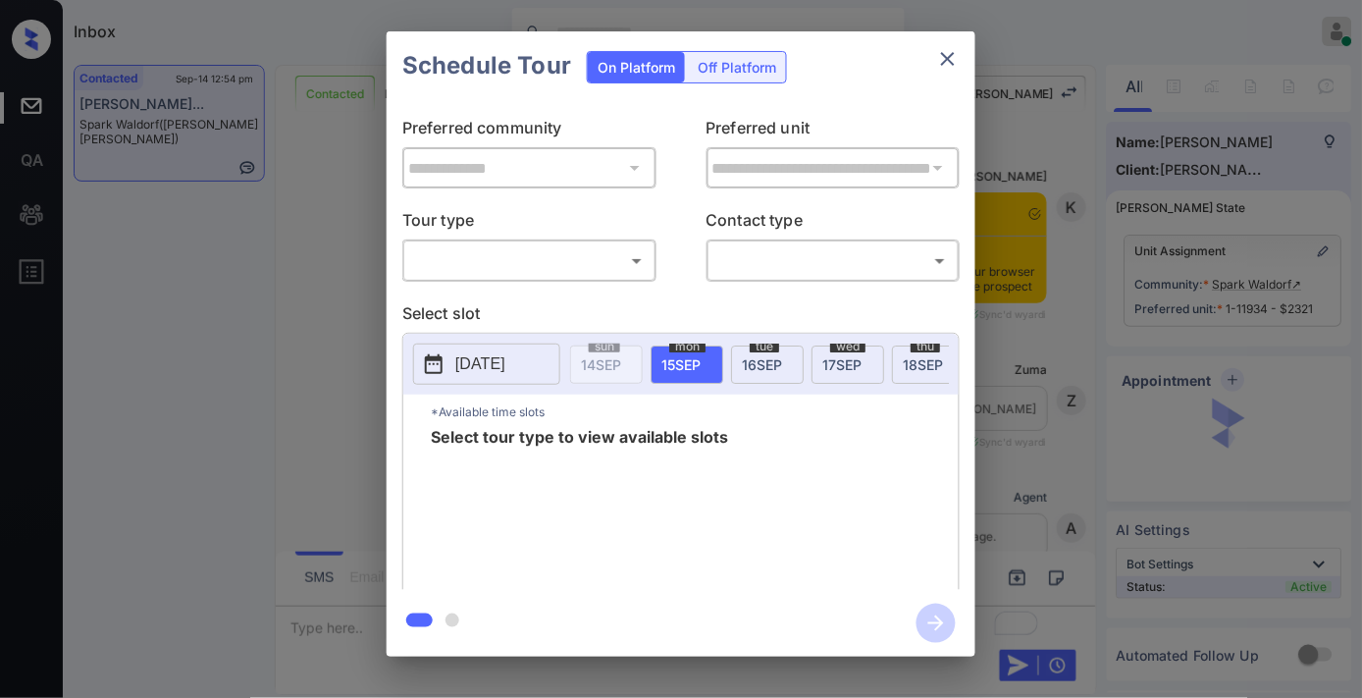
scroll to position [1986, 0]
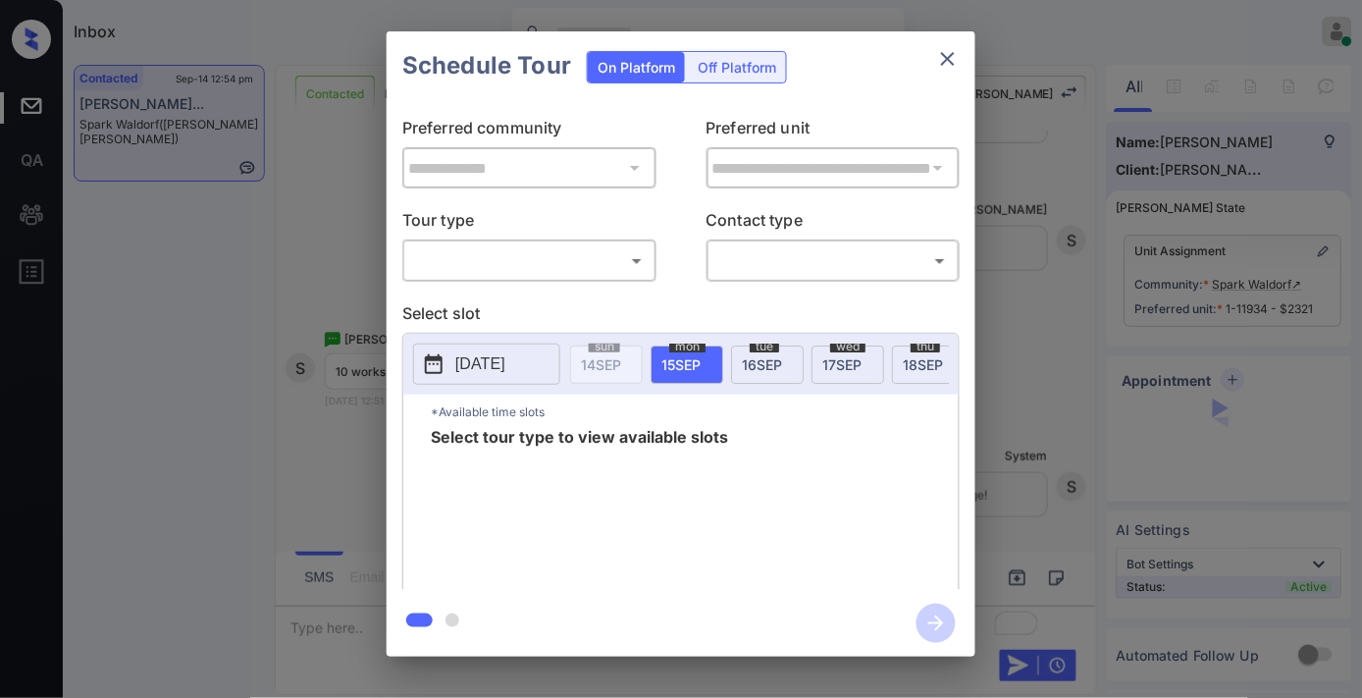
click at [601, 249] on body "Inbox Samantha Soliven Online Set yourself offline Set yourself on break Profil…" at bounding box center [681, 349] width 1362 height 698
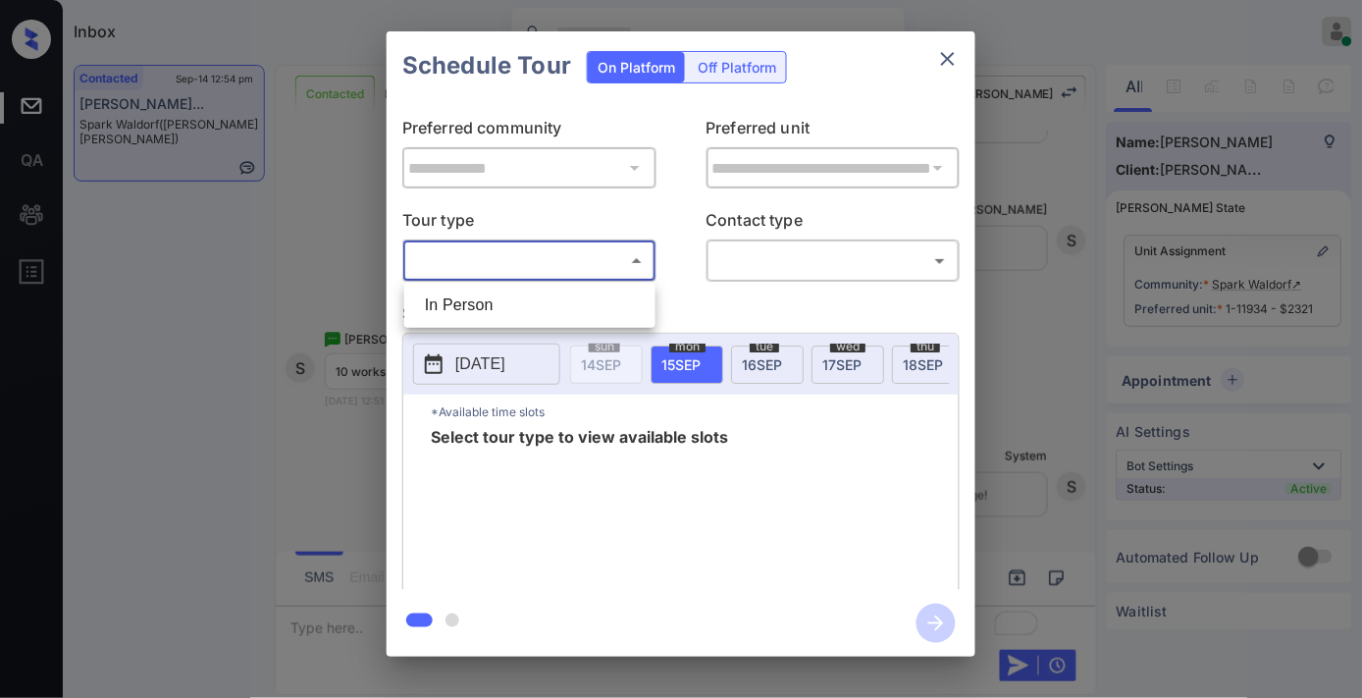
click at [583, 307] on li "In Person" at bounding box center [529, 305] width 241 height 35
type input "********"
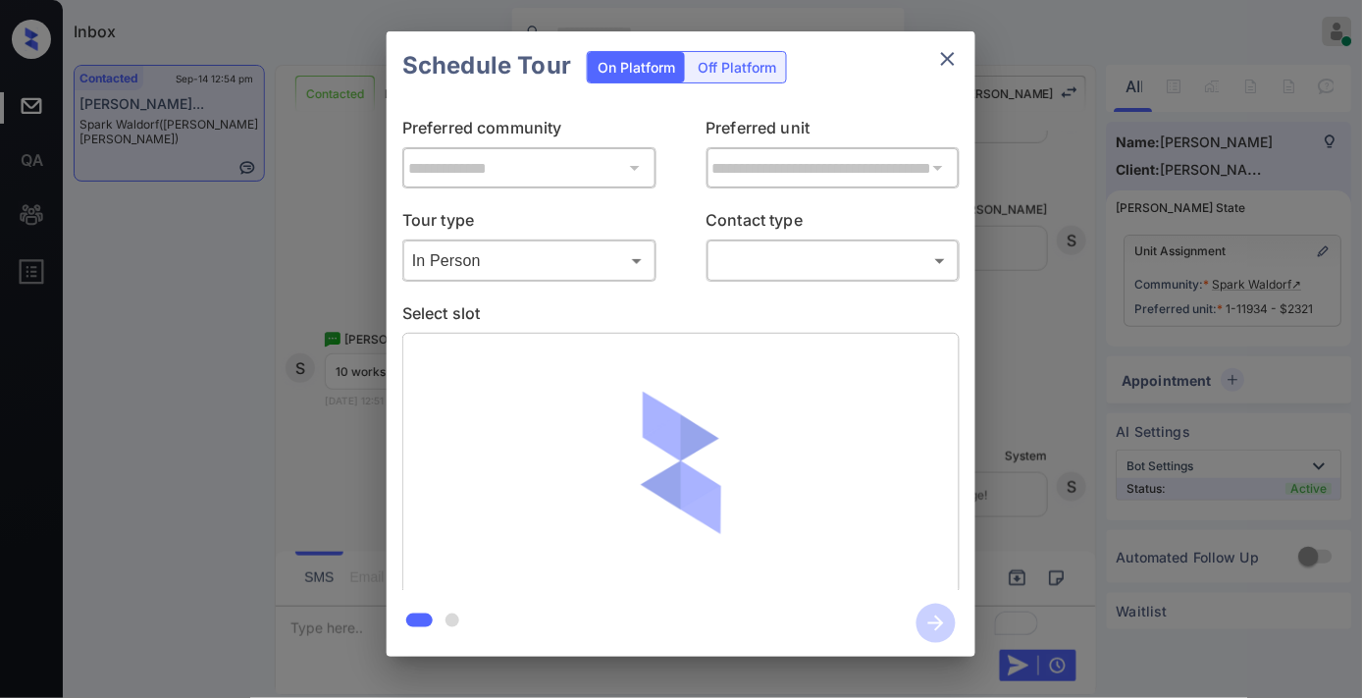
click at [757, 278] on div "​ ​" at bounding box center [834, 260] width 254 height 42
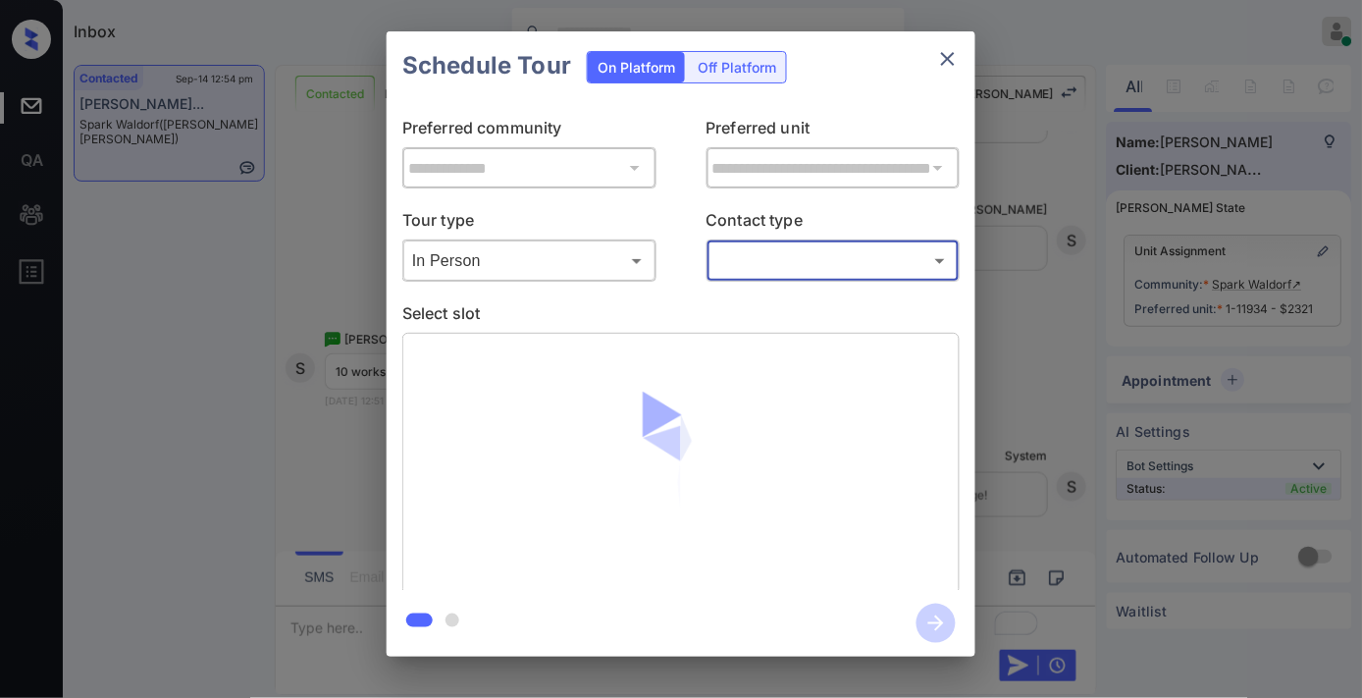
click at [782, 251] on body "Inbox Samantha Soliven Online Set yourself offline Set yourself on break Profil…" at bounding box center [681, 349] width 1362 height 698
click at [768, 346] on li "Text" at bounding box center [832, 340] width 241 height 35
type input "****"
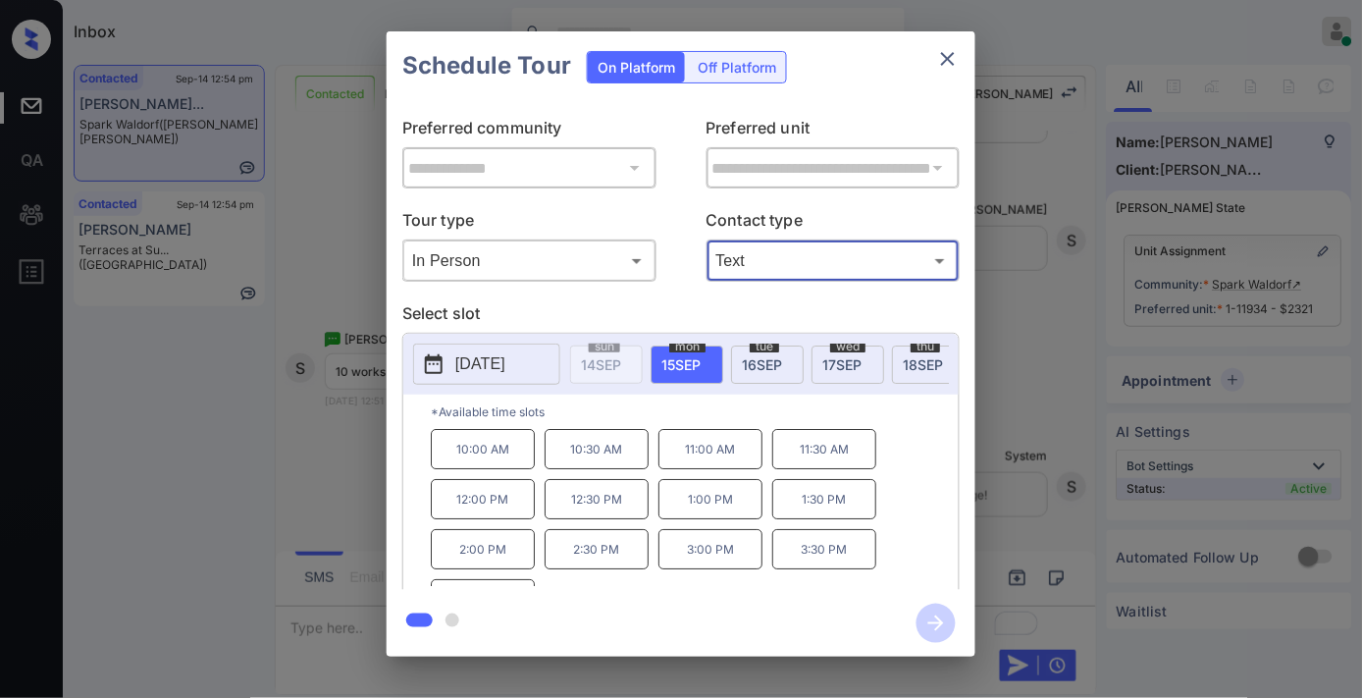
click at [496, 454] on p "10:00 AM" at bounding box center [483, 449] width 104 height 40
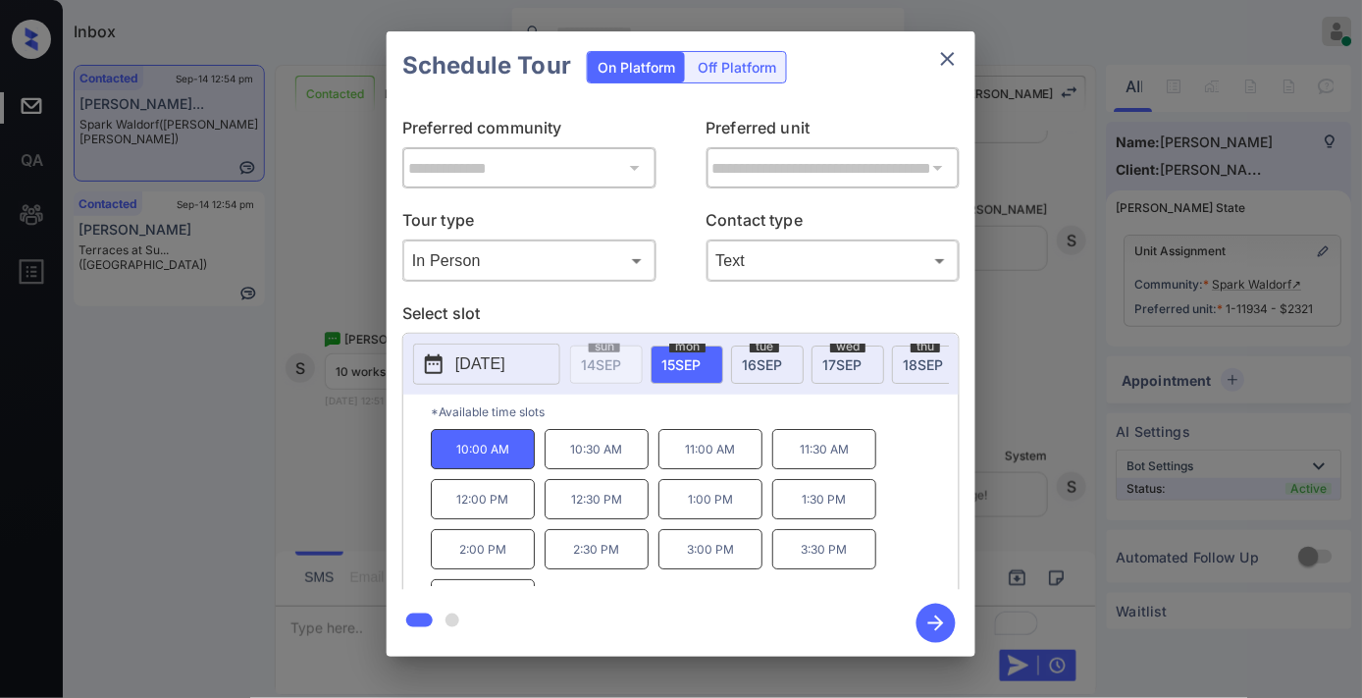
click at [938, 613] on icon "button" at bounding box center [936, 623] width 39 height 39
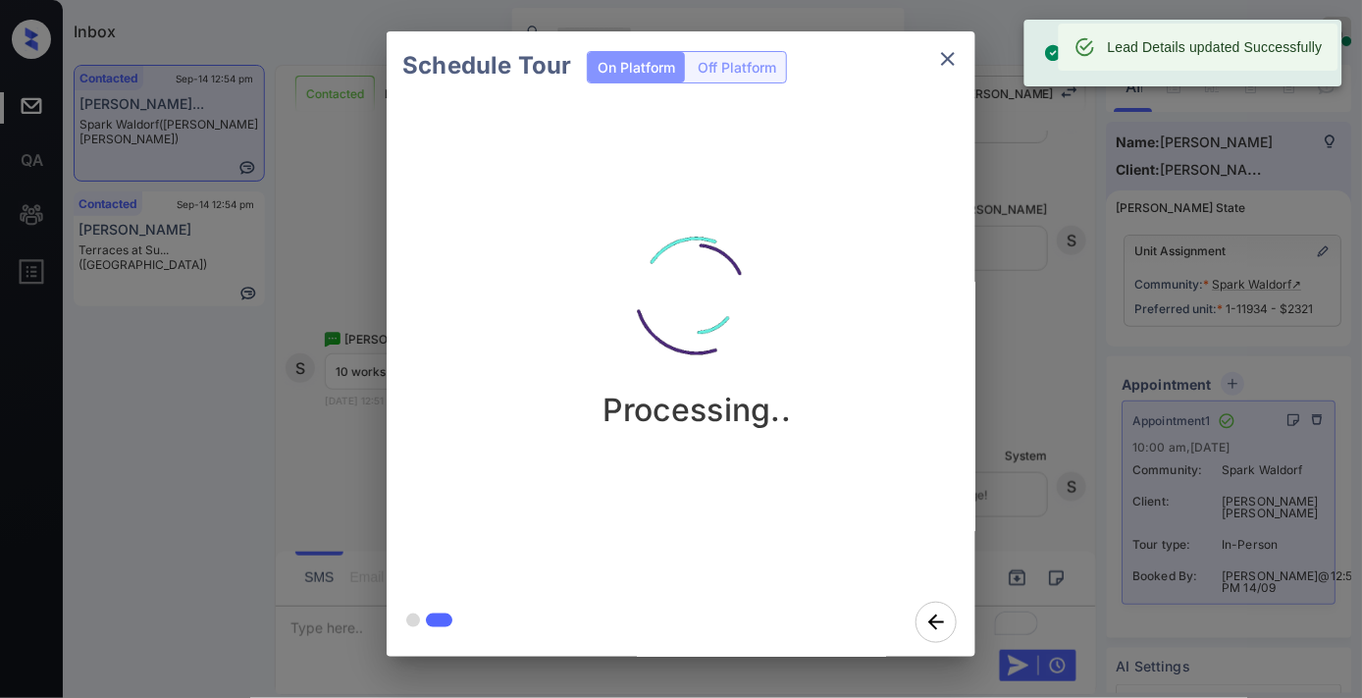
click at [965, 61] on button "close" at bounding box center [947, 58] width 39 height 39
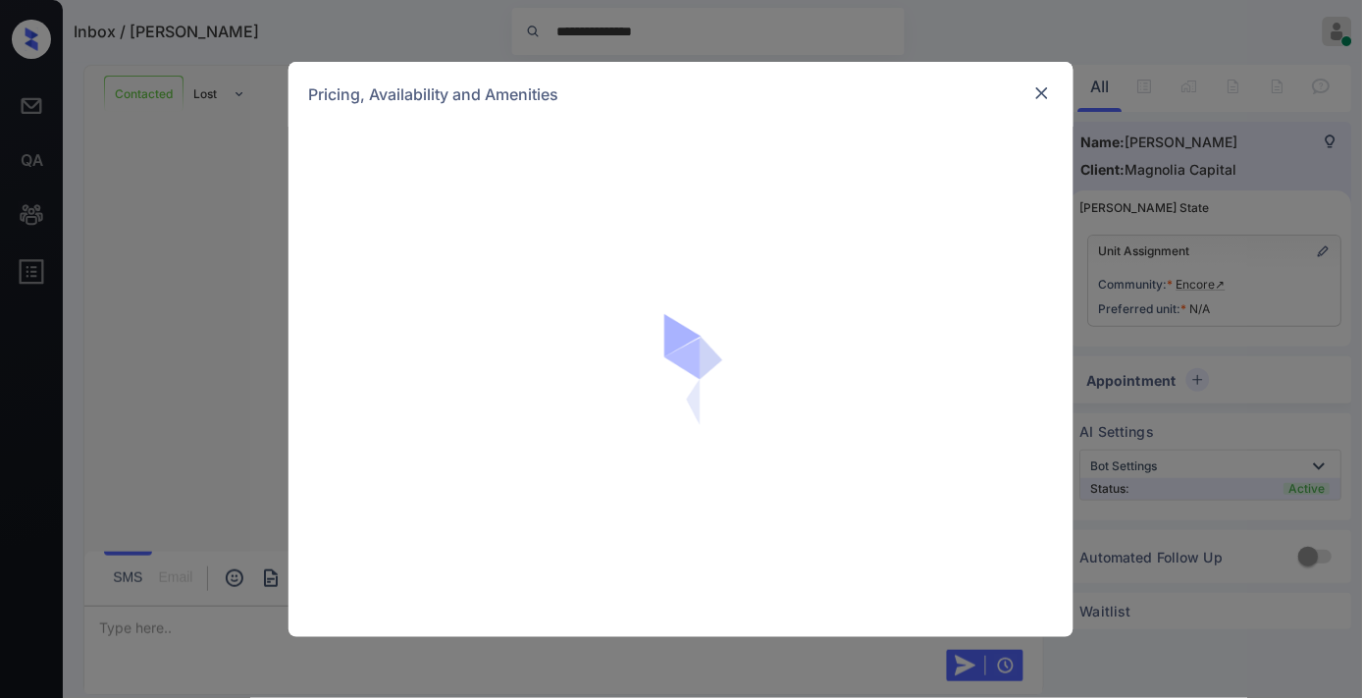
scroll to position [3143, 0]
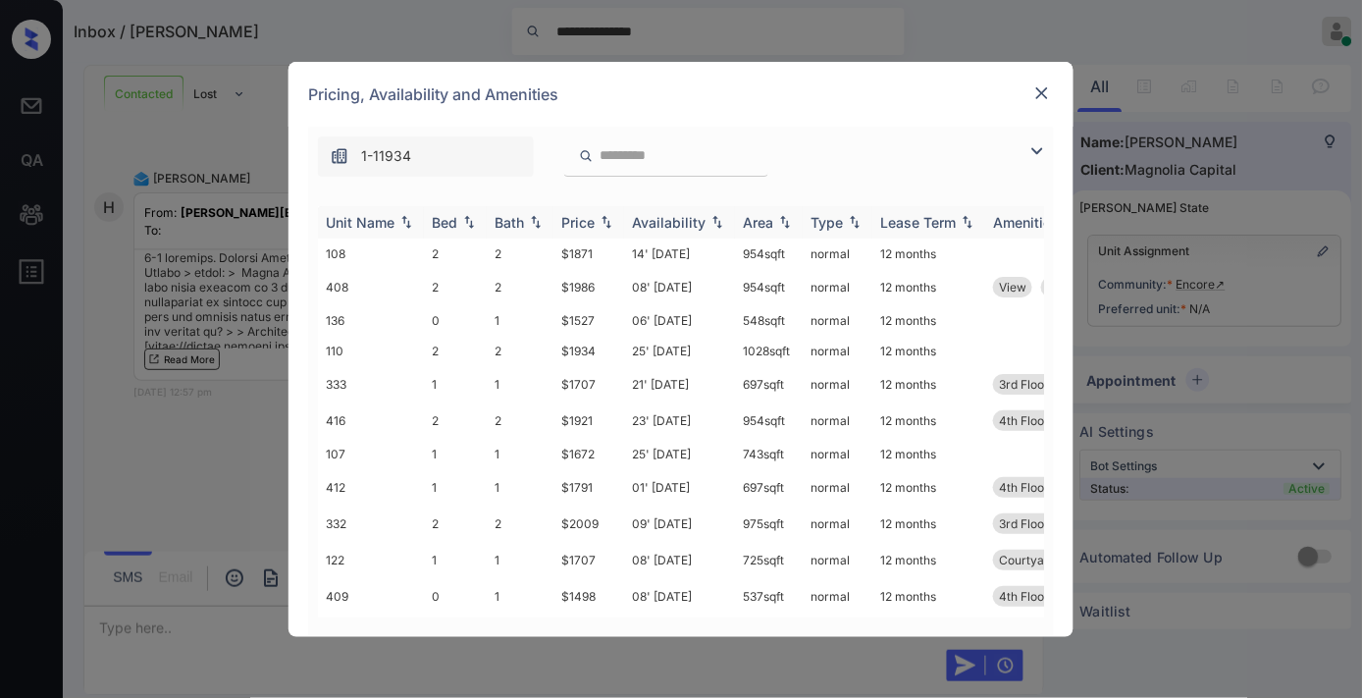
click at [577, 211] on th "Price" at bounding box center [588, 222] width 71 height 32
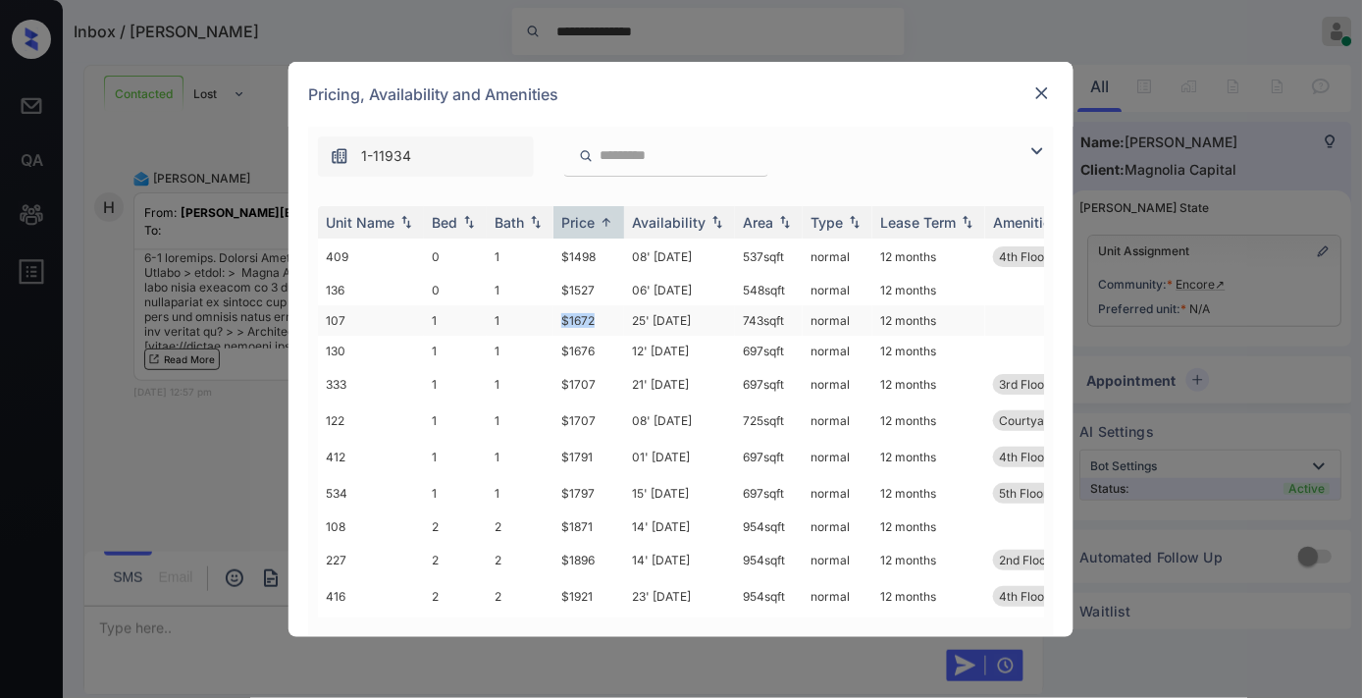
drag, startPoint x: 621, startPoint y: 314, endPoint x: 537, endPoint y: 316, distance: 84.4
click at [537, 316] on tr "107 1 1 $1672 25' Oct 25 743 sqft normal 12 months" at bounding box center [831, 320] width 1026 height 30
copy tr "$1672"
click at [581, 521] on td "$1871" at bounding box center [588, 526] width 71 height 30
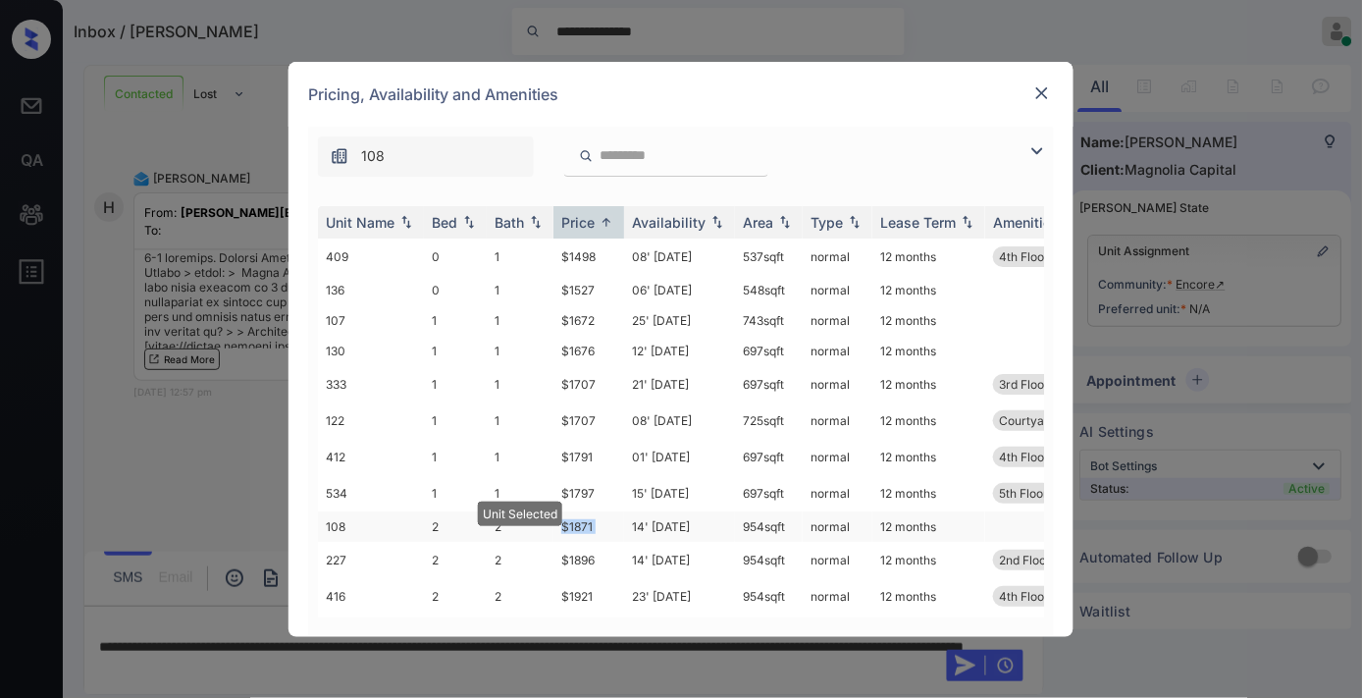
click at [581, 521] on td "$1871" at bounding box center [588, 526] width 71 height 30
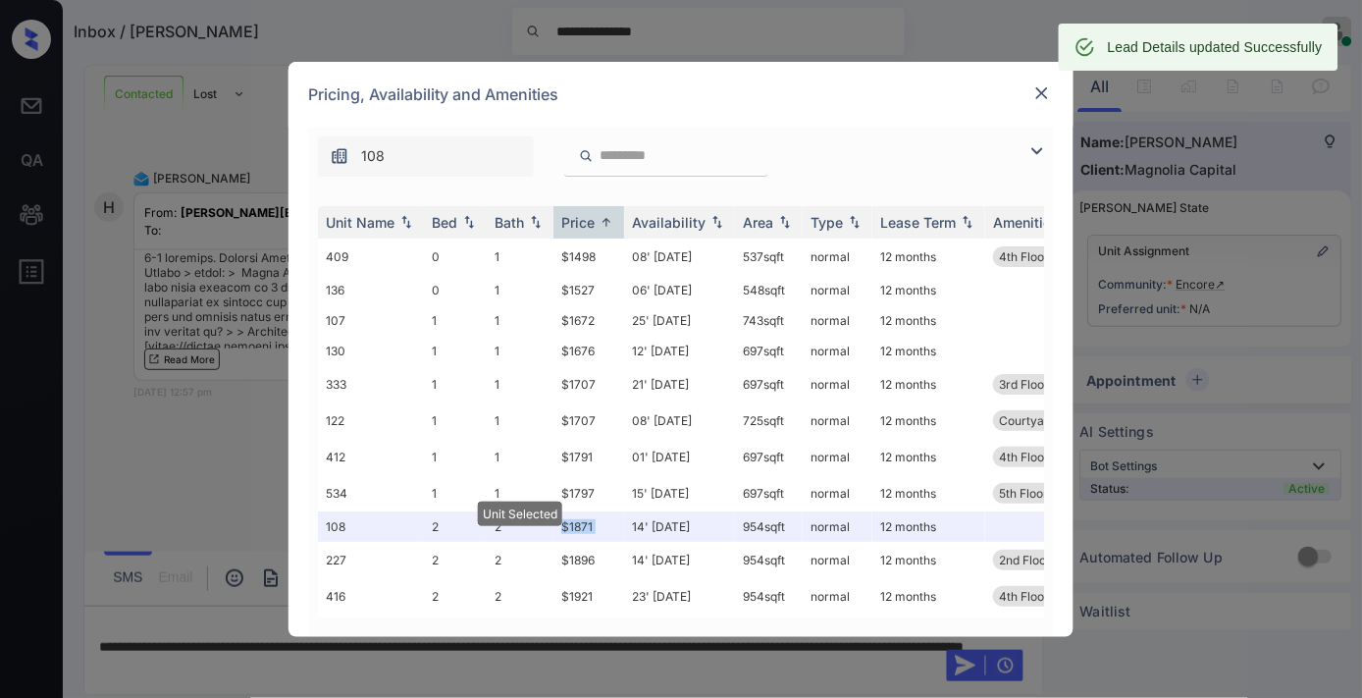
click at [1038, 92] on img at bounding box center [1042, 93] width 20 height 20
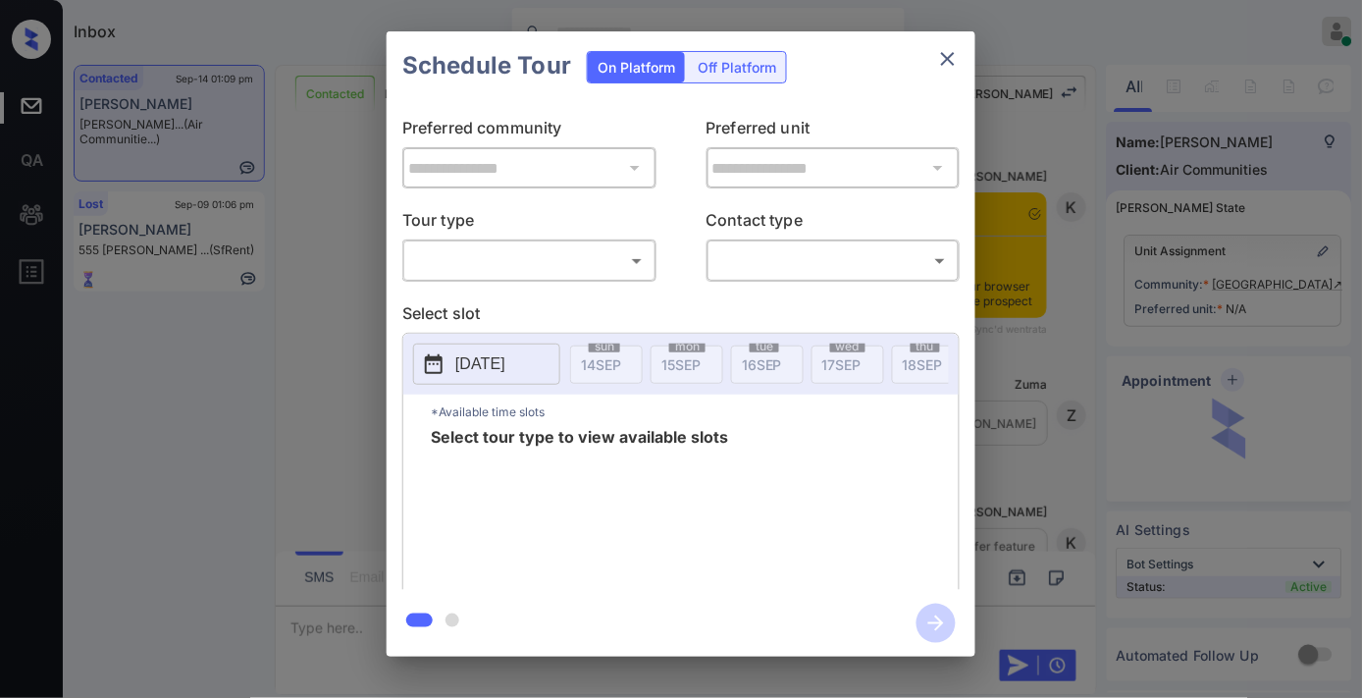
click at [592, 268] on body "Inbox Samantha Soliven Online Set yourself offline Set yourself on break Profil…" at bounding box center [681, 349] width 1362 height 698
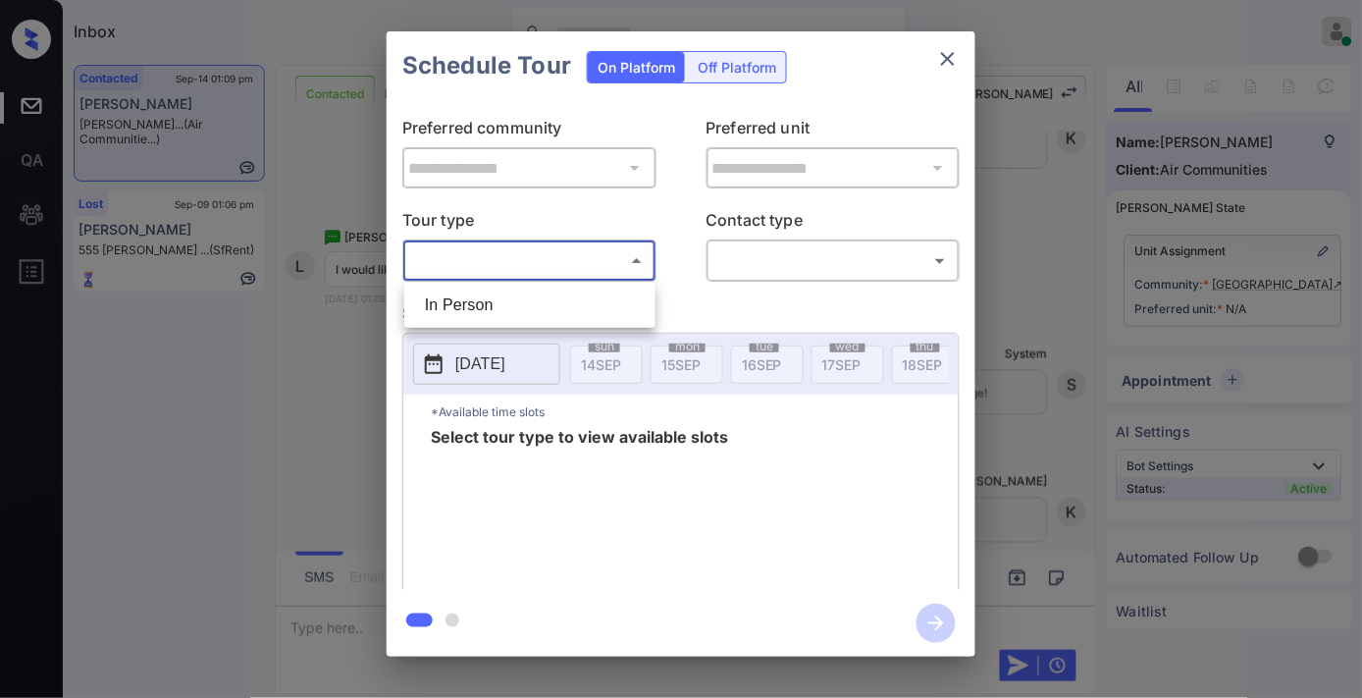
click at [571, 300] on li "In Person" at bounding box center [529, 305] width 241 height 35
type input "********"
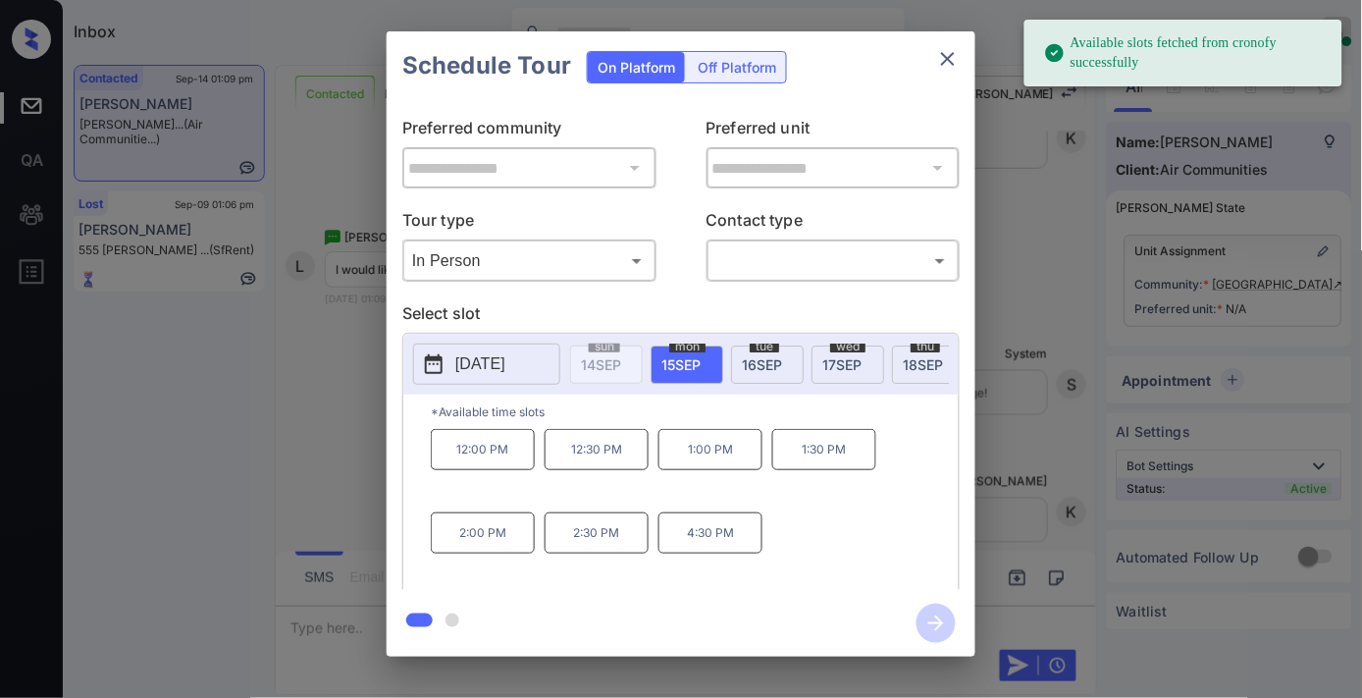
click at [750, 358] on span "16 SEP" at bounding box center [762, 364] width 40 height 17
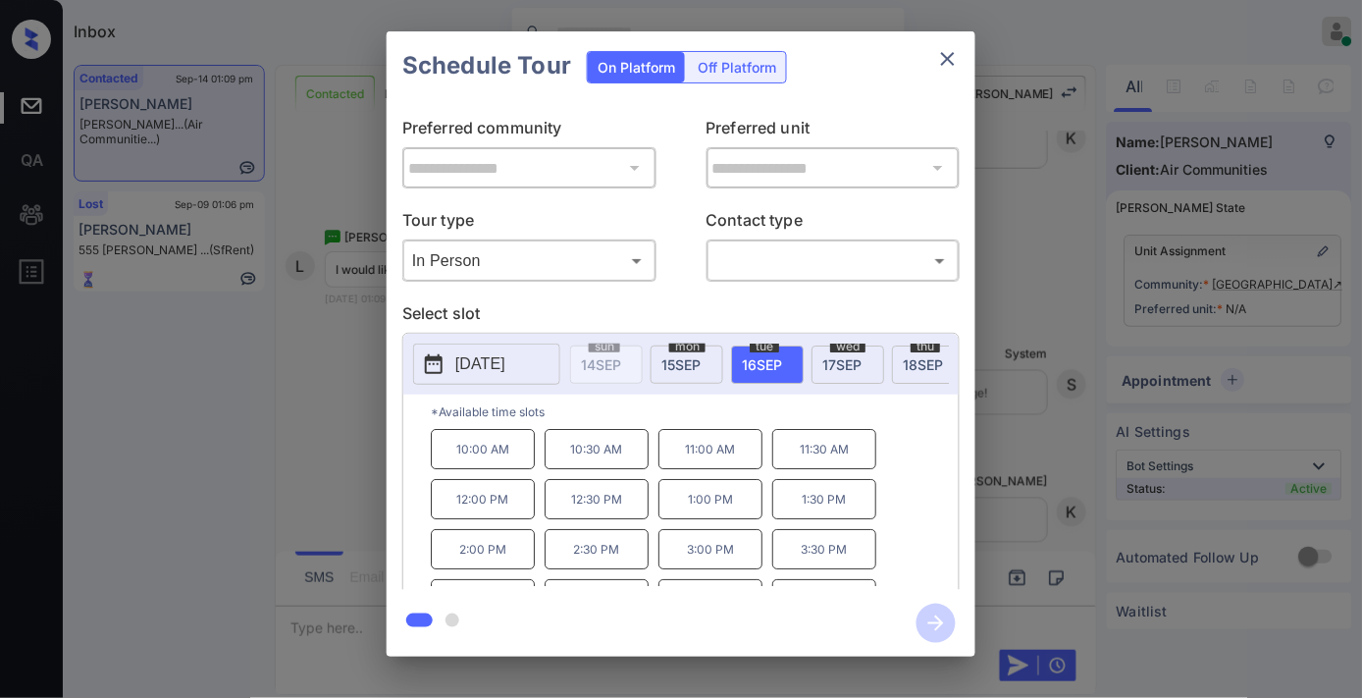
scroll to position [83, 0]
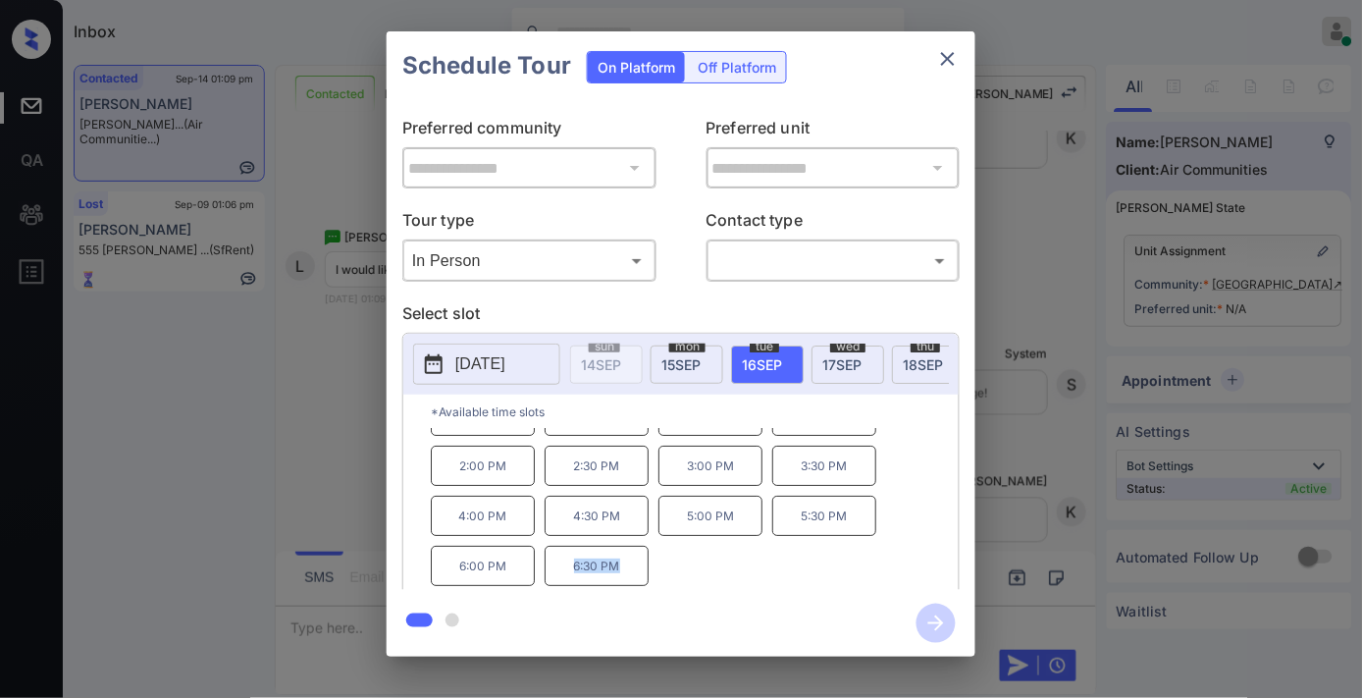
drag, startPoint x: 569, startPoint y: 566, endPoint x: 547, endPoint y: 570, distance: 22.9
click at [547, 570] on p "6:30 PM" at bounding box center [597, 566] width 104 height 40
copy p "6:30 PM"
click at [948, 53] on icon "close" at bounding box center [948, 59] width 24 height 24
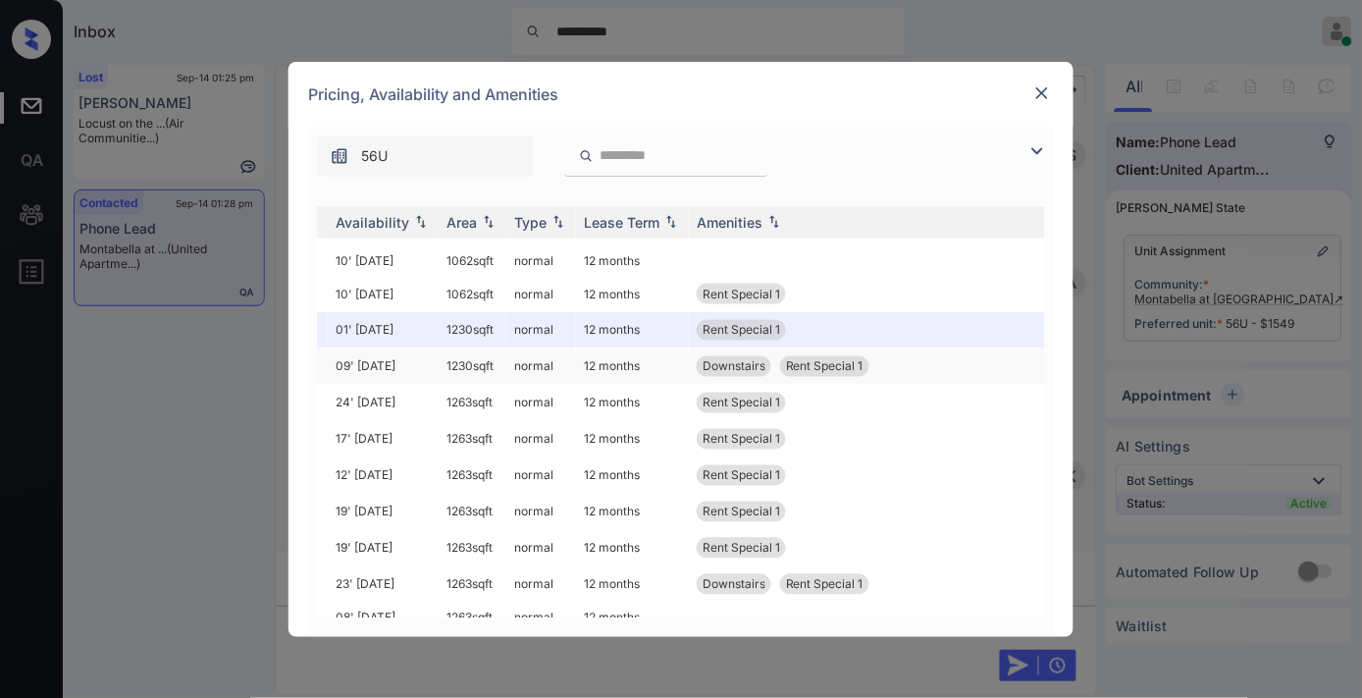
scroll to position [680, 296]
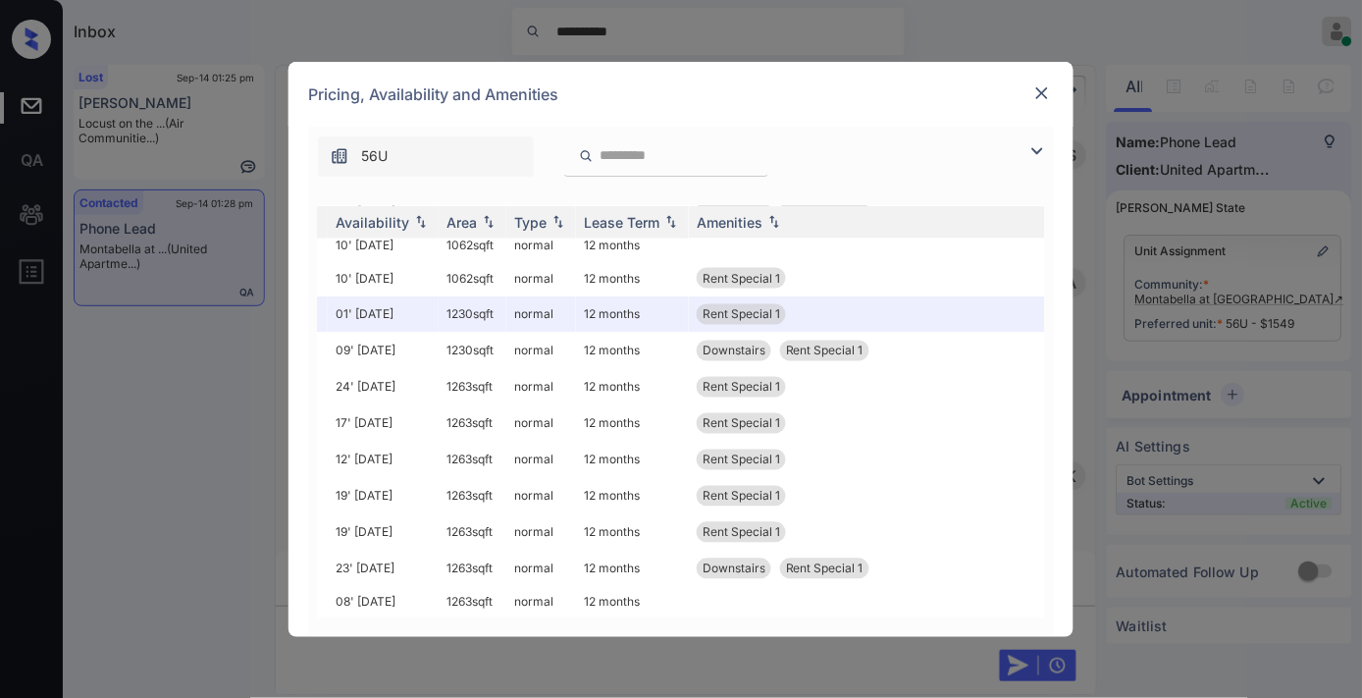
click at [1045, 99] on img at bounding box center [1042, 93] width 20 height 20
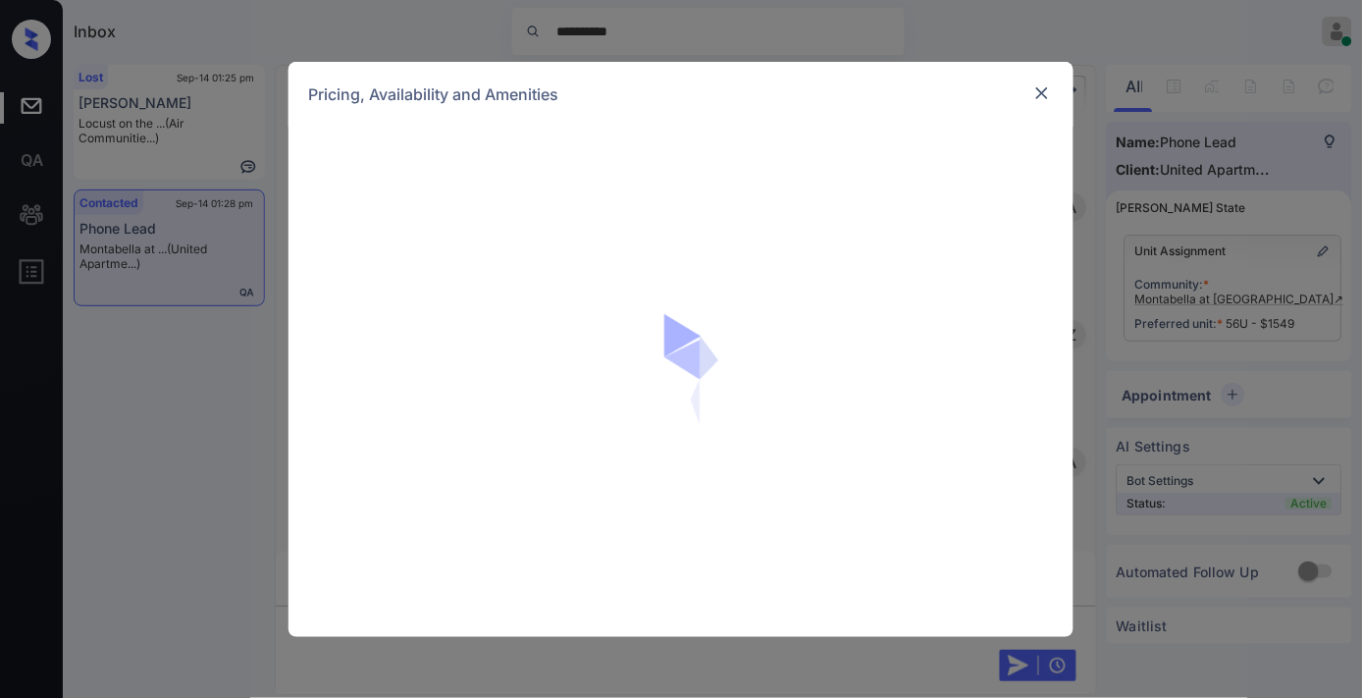
scroll to position [14761, 0]
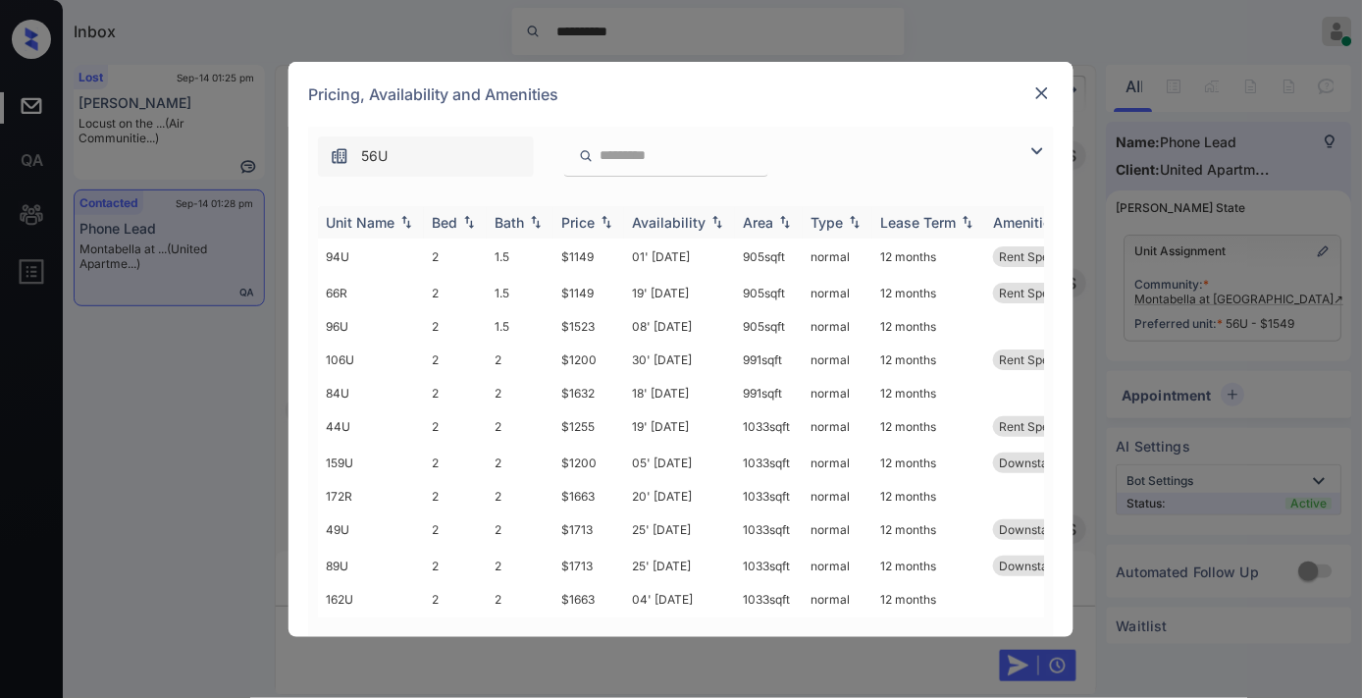
click at [593, 227] on div "Price" at bounding box center [577, 222] width 33 height 17
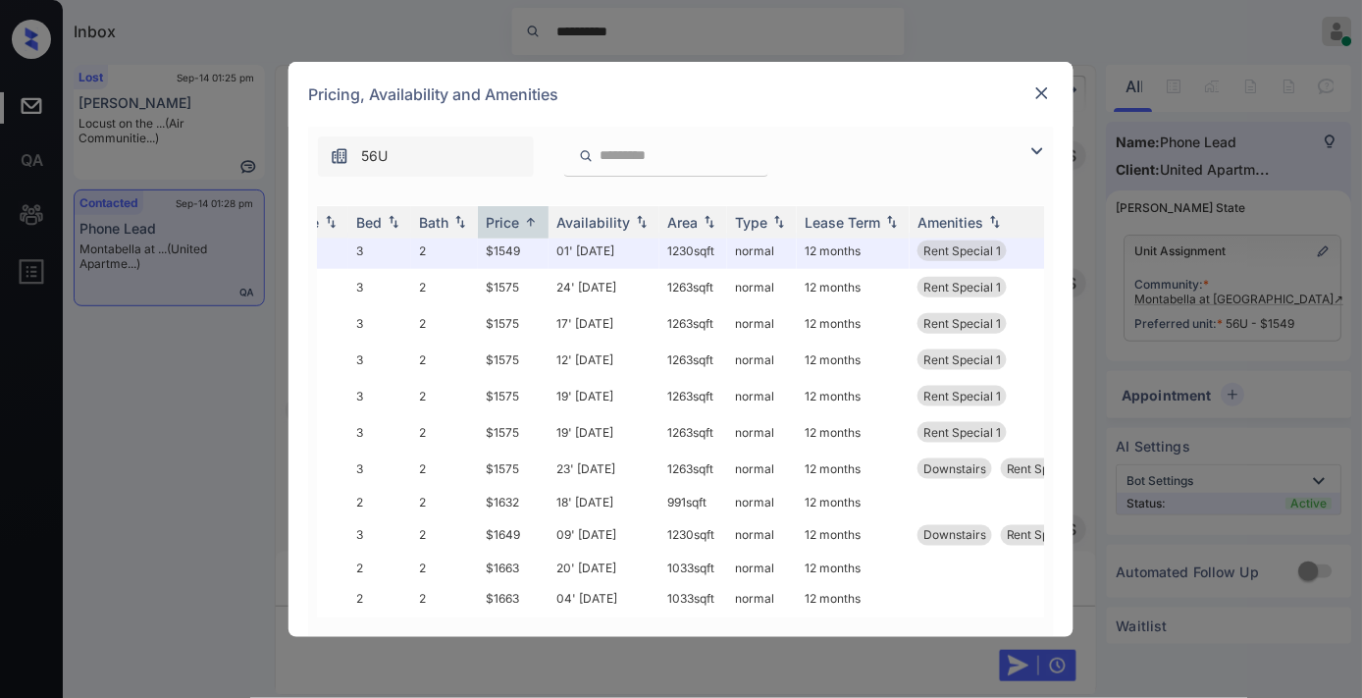
scroll to position [436, 79]
click at [1032, 96] on div "Pricing, Availability and Amenities" at bounding box center [681, 94] width 785 height 65
click at [1032, 96] on img at bounding box center [1042, 93] width 20 height 20
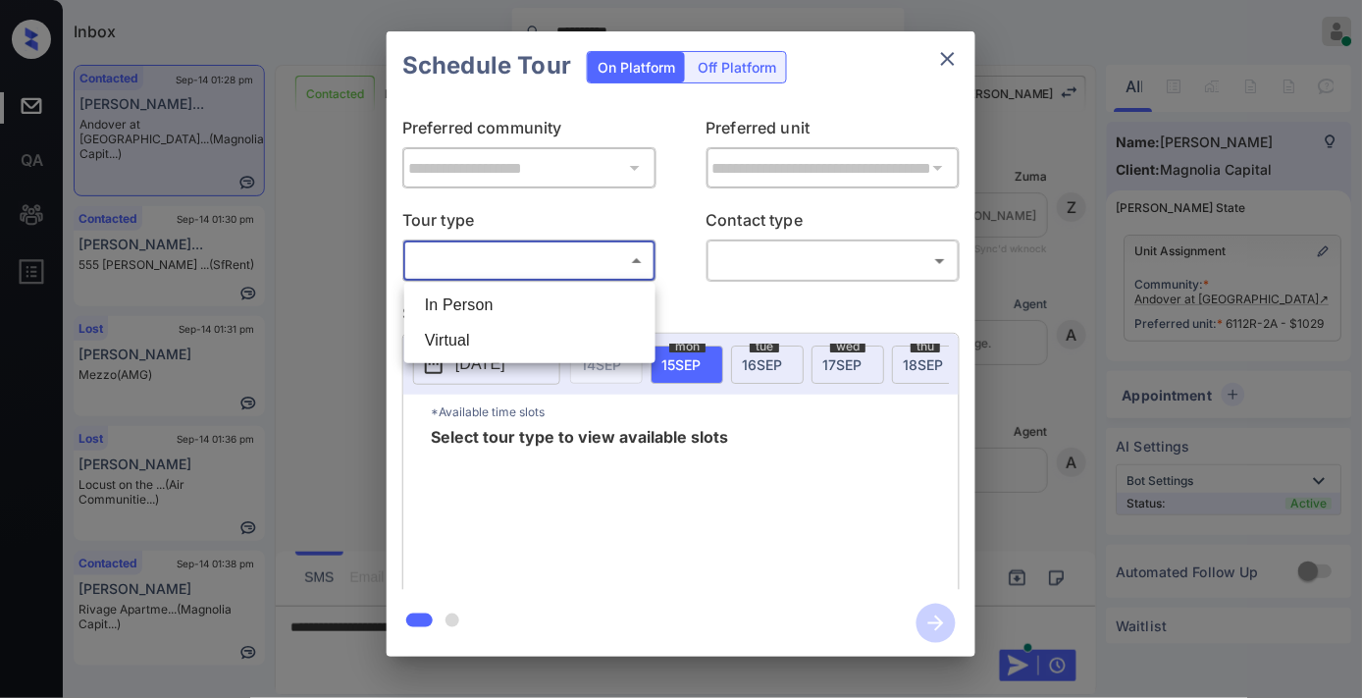
scroll to position [0, 8]
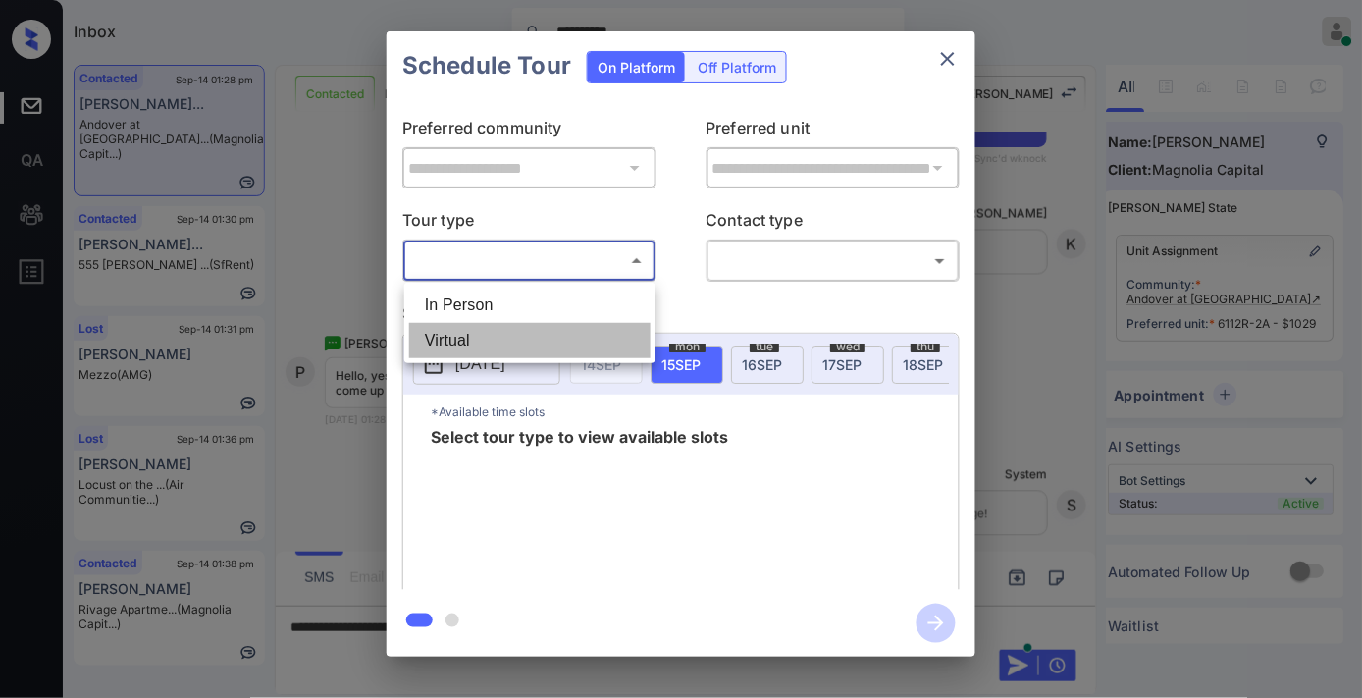
click at [527, 337] on li "Virtual" at bounding box center [529, 340] width 241 height 35
type input "*******"
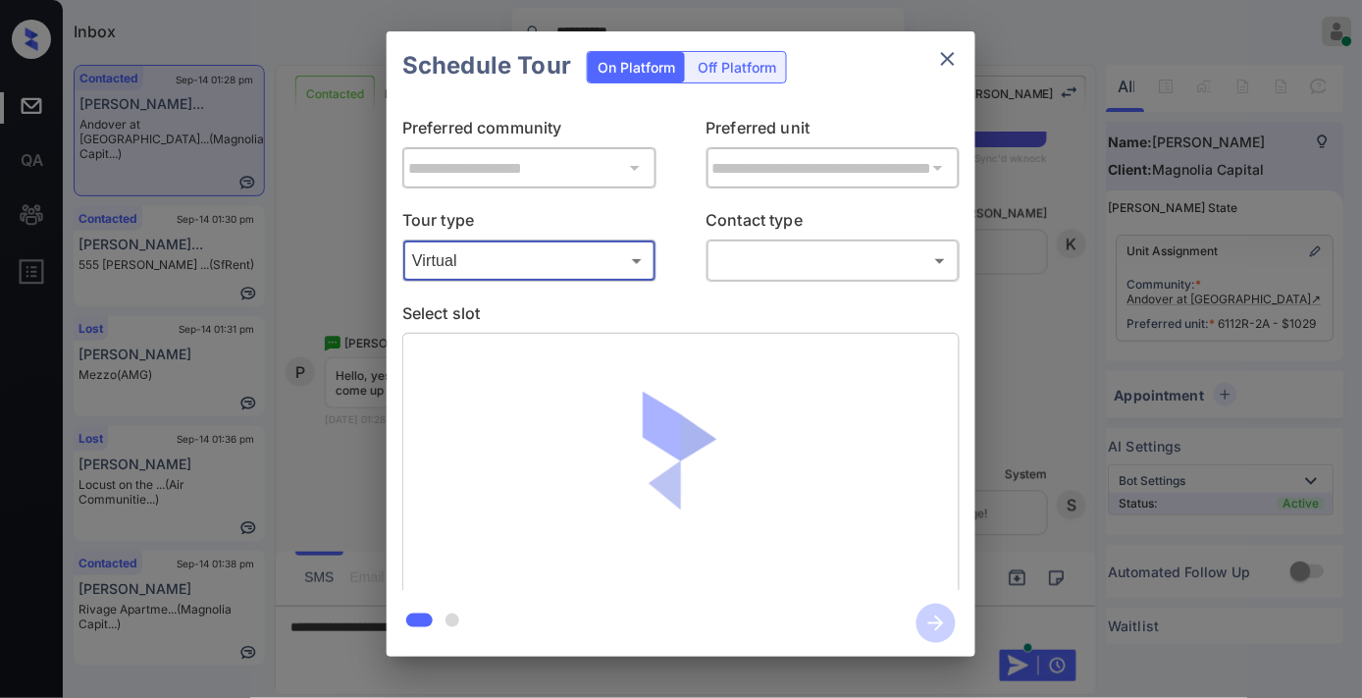
click at [959, 54] on icon "close" at bounding box center [948, 59] width 24 height 24
